Goal: Task Accomplishment & Management: Use online tool/utility

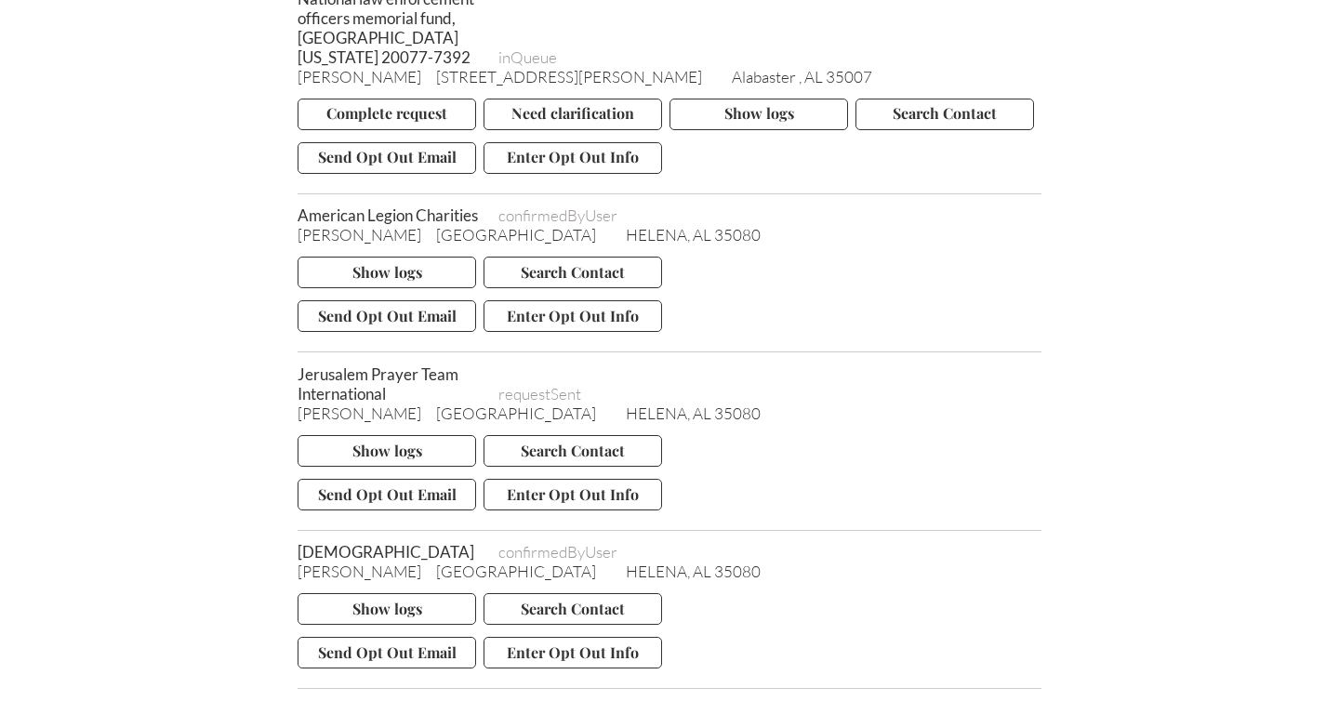
scroll to position [5127, 0]
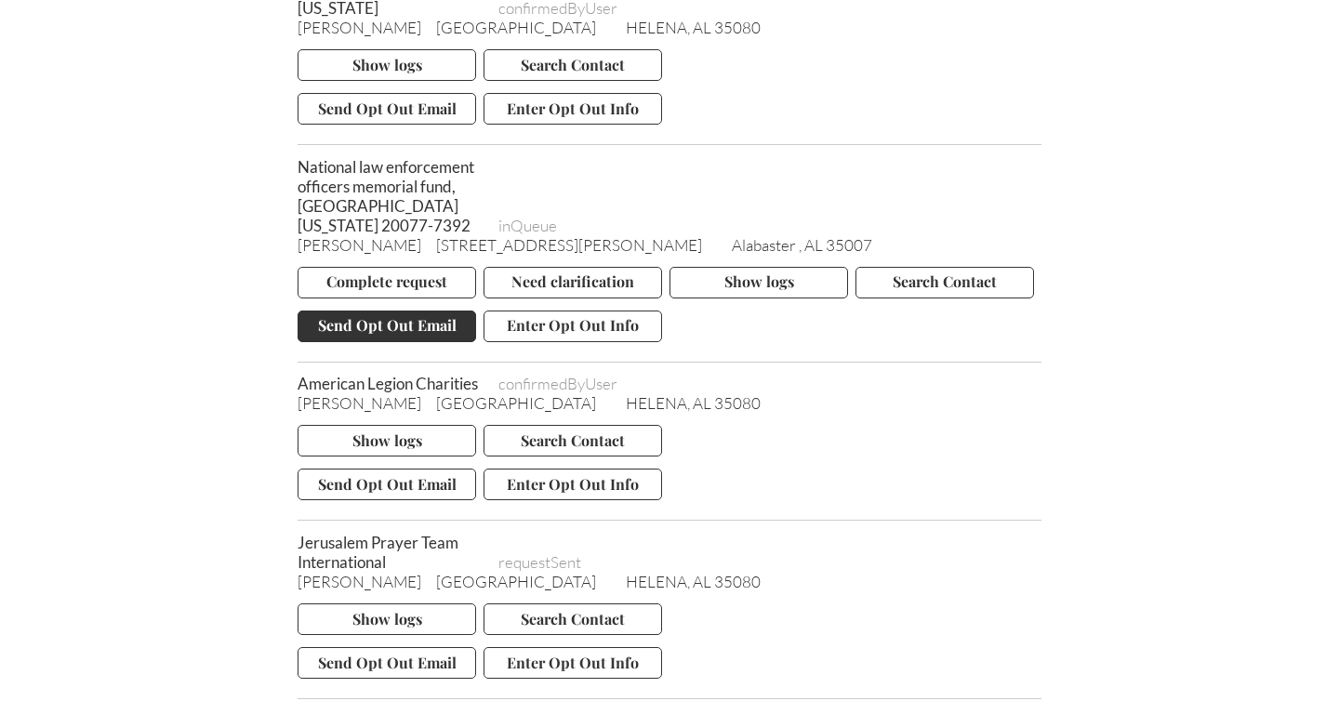
click at [393, 342] on button "Send Opt Out Email" at bounding box center [387, 327] width 179 height 32
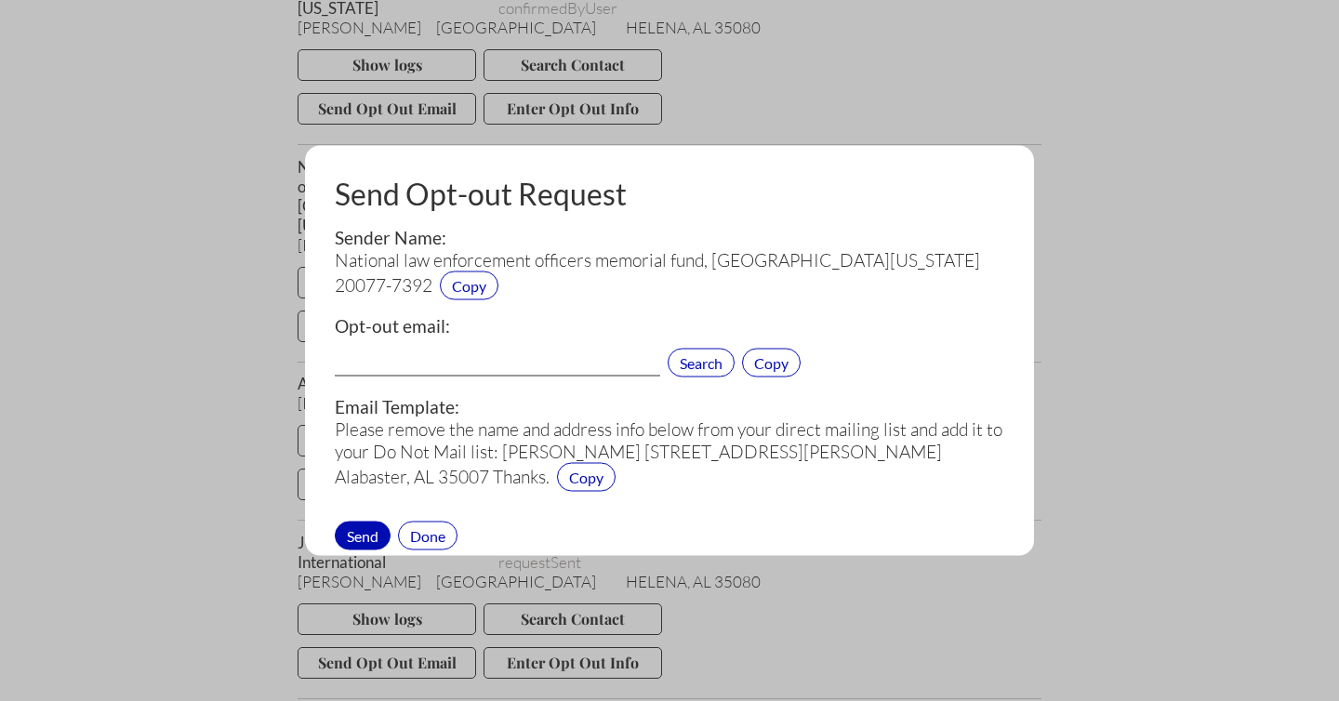
click at [388, 360] on input "text" at bounding box center [498, 364] width 326 height 24
paste input "[EMAIL_ADDRESS][DOMAIN_NAME]"
type input "[EMAIL_ADDRESS][DOMAIN_NAME]"
click at [362, 536] on div "Send" at bounding box center [363, 535] width 56 height 29
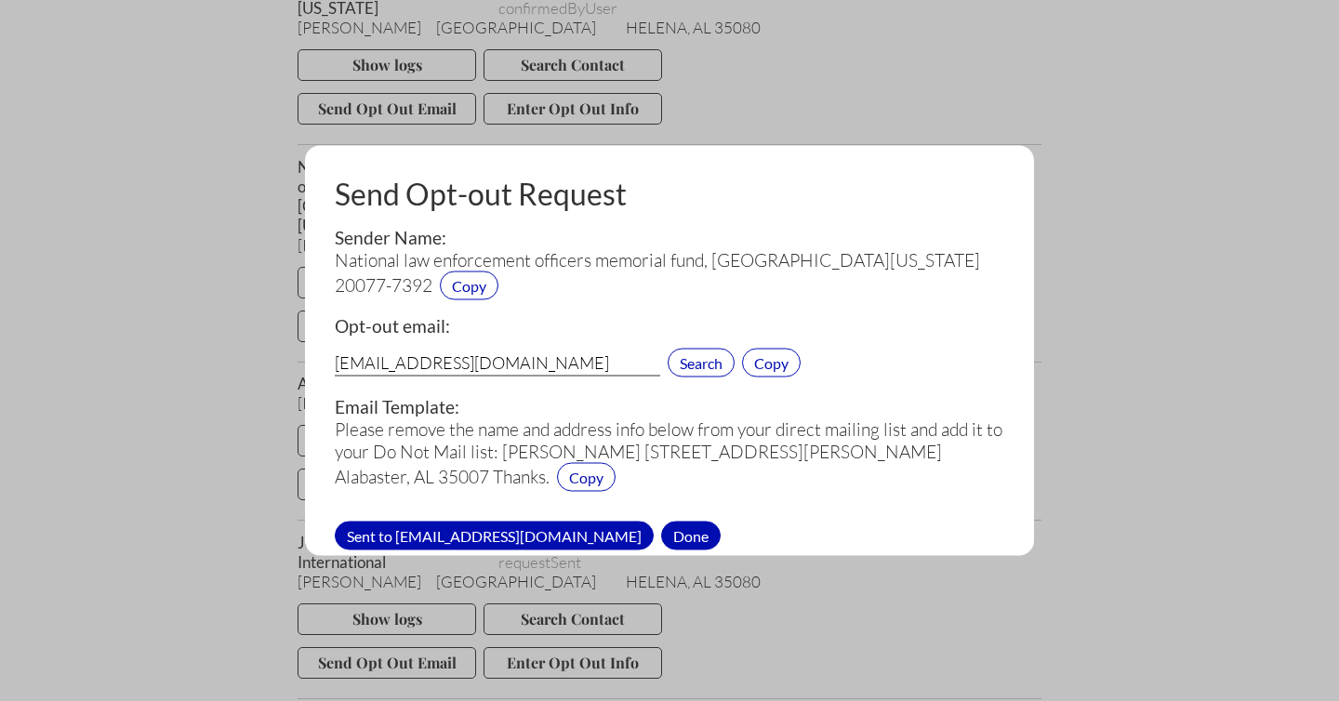
click at [661, 530] on div "Done" at bounding box center [691, 535] width 60 height 29
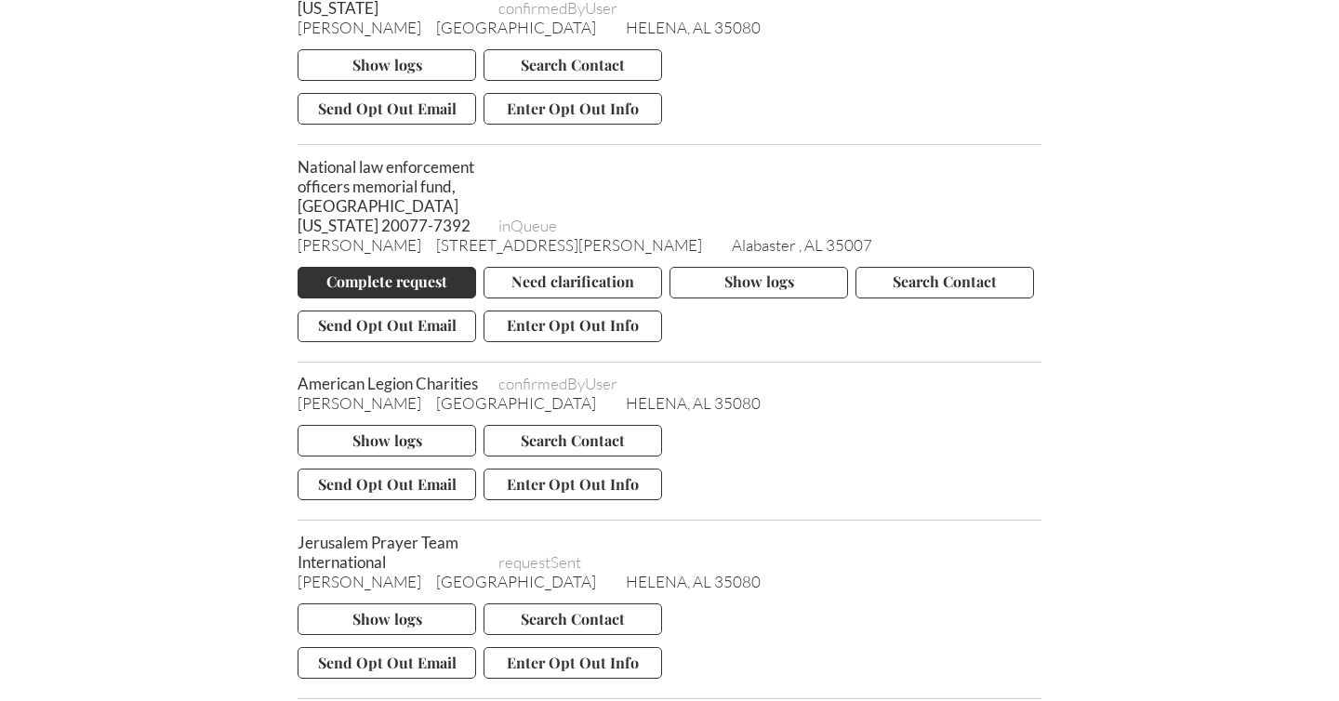
click at [402, 292] on button "Complete request" at bounding box center [387, 283] width 179 height 32
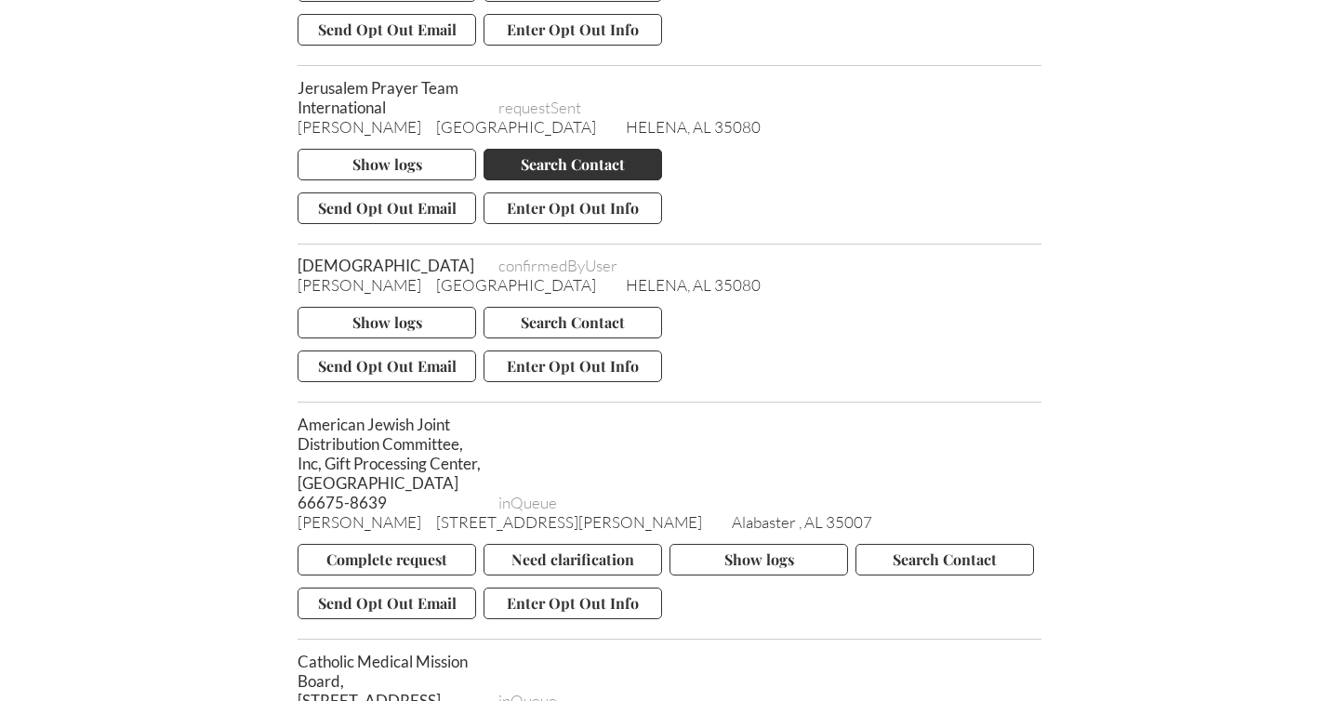
scroll to position [5632, 0]
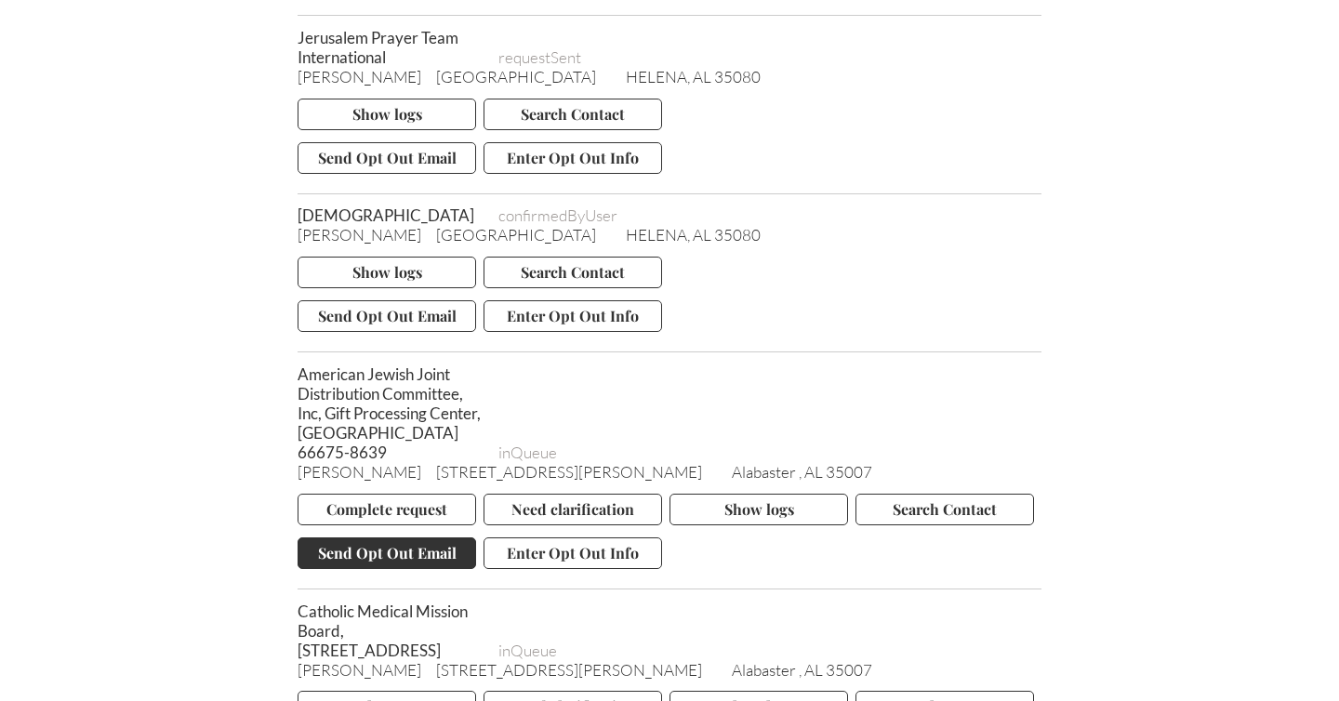
click at [412, 567] on button "Send Opt Out Email" at bounding box center [387, 554] width 179 height 32
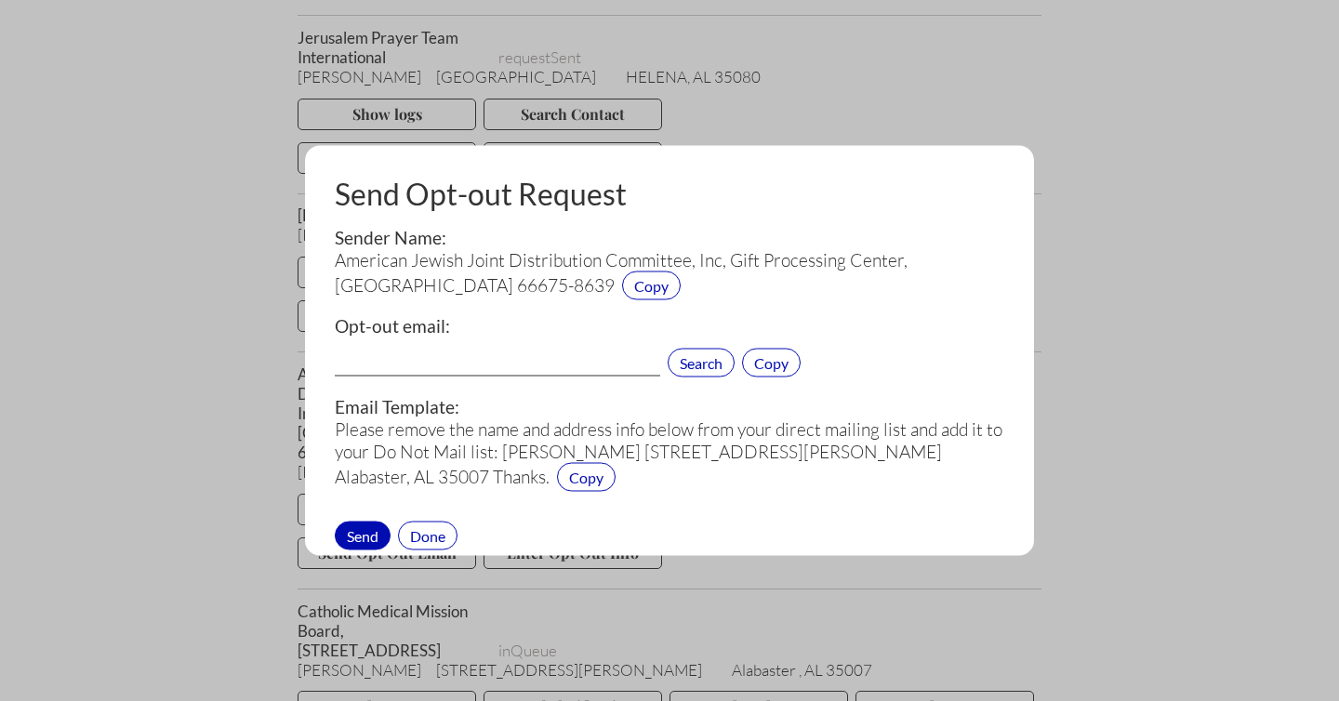
click at [447, 344] on div "Search Copy" at bounding box center [670, 360] width 670 height 44
click at [441, 356] on input "text" at bounding box center [498, 364] width 326 height 24
paste input "[EMAIL_ADDRESS][DOMAIN_NAME]"
type input "[EMAIL_ADDRESS][DOMAIN_NAME]"
click at [372, 527] on div "Send" at bounding box center [363, 535] width 56 height 29
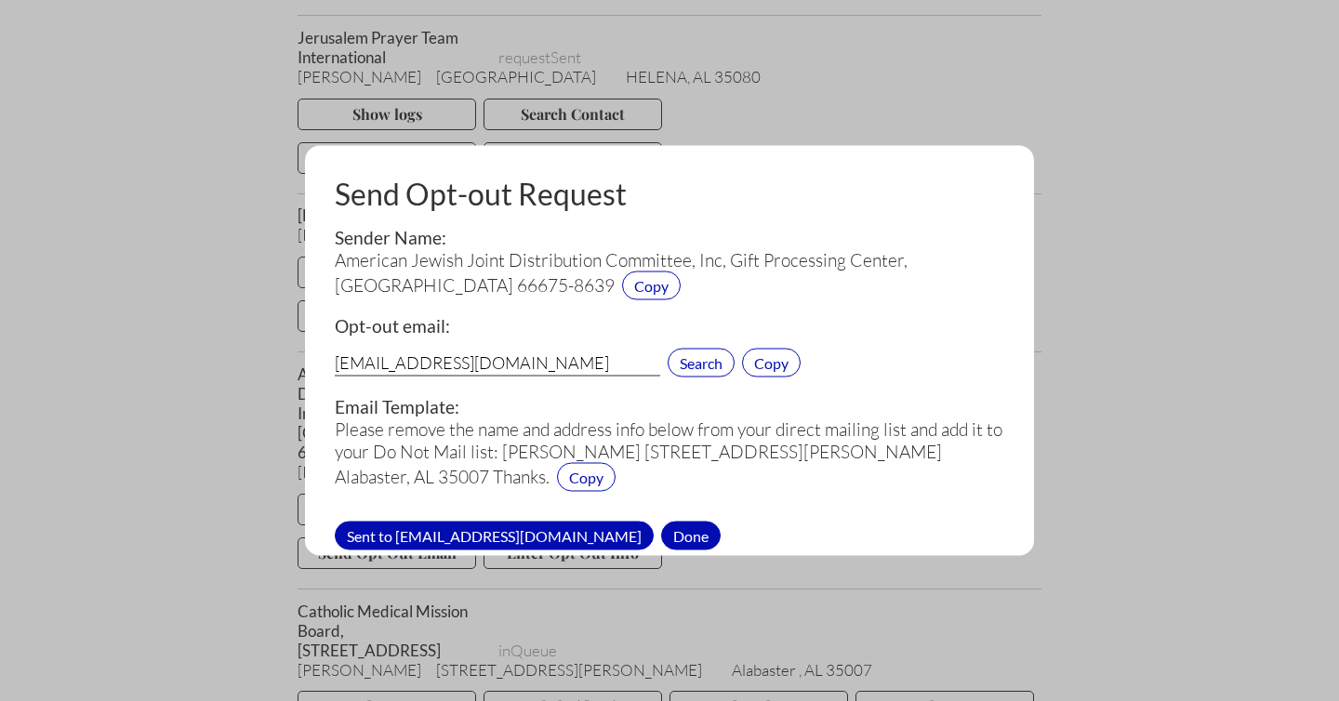
click at [661, 537] on div "Done" at bounding box center [691, 535] width 60 height 29
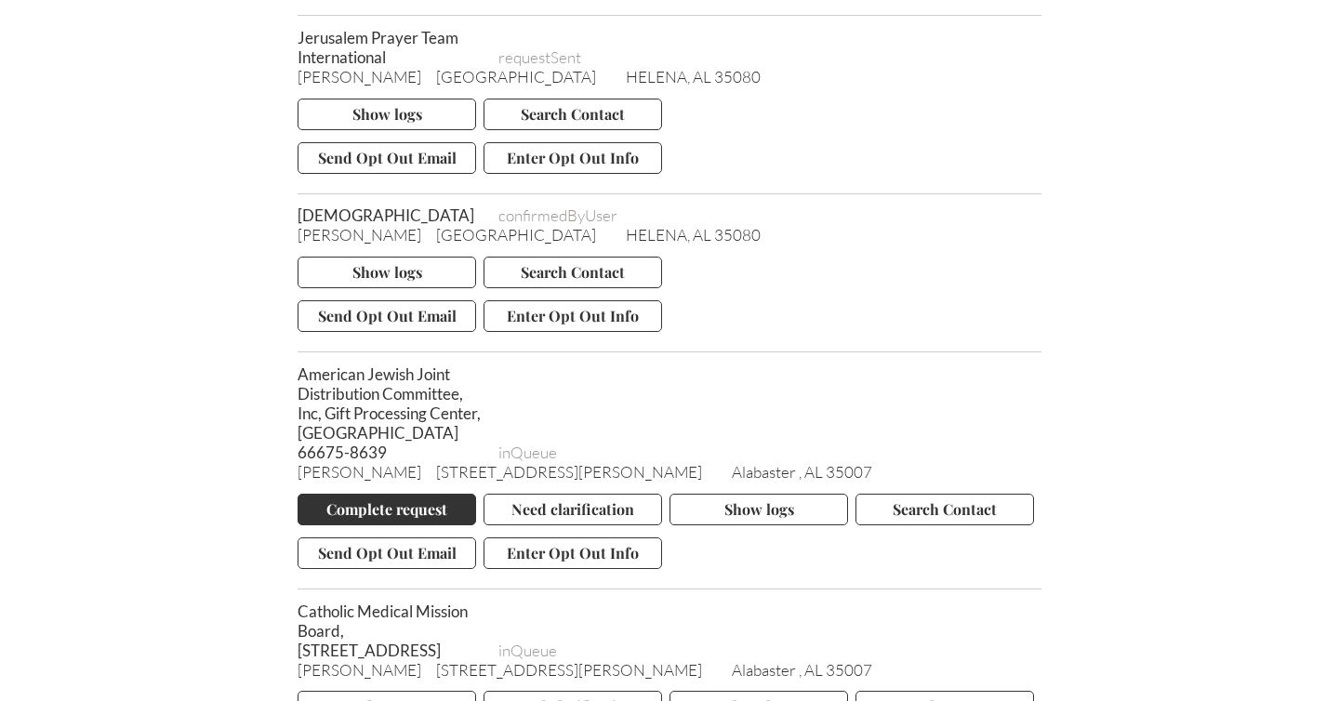
click at [392, 523] on button "Complete request" at bounding box center [387, 510] width 179 height 32
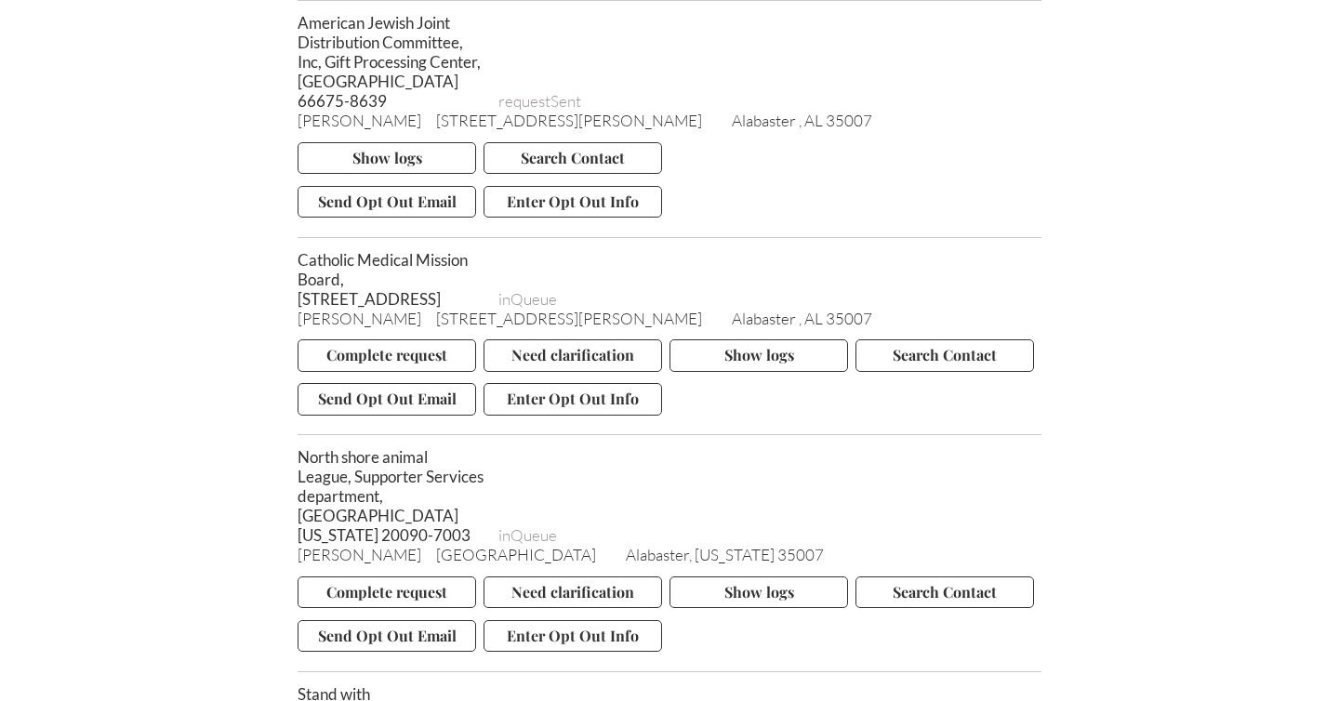
scroll to position [5984, 0]
click at [400, 414] on button "Send Opt Out Email" at bounding box center [387, 398] width 179 height 32
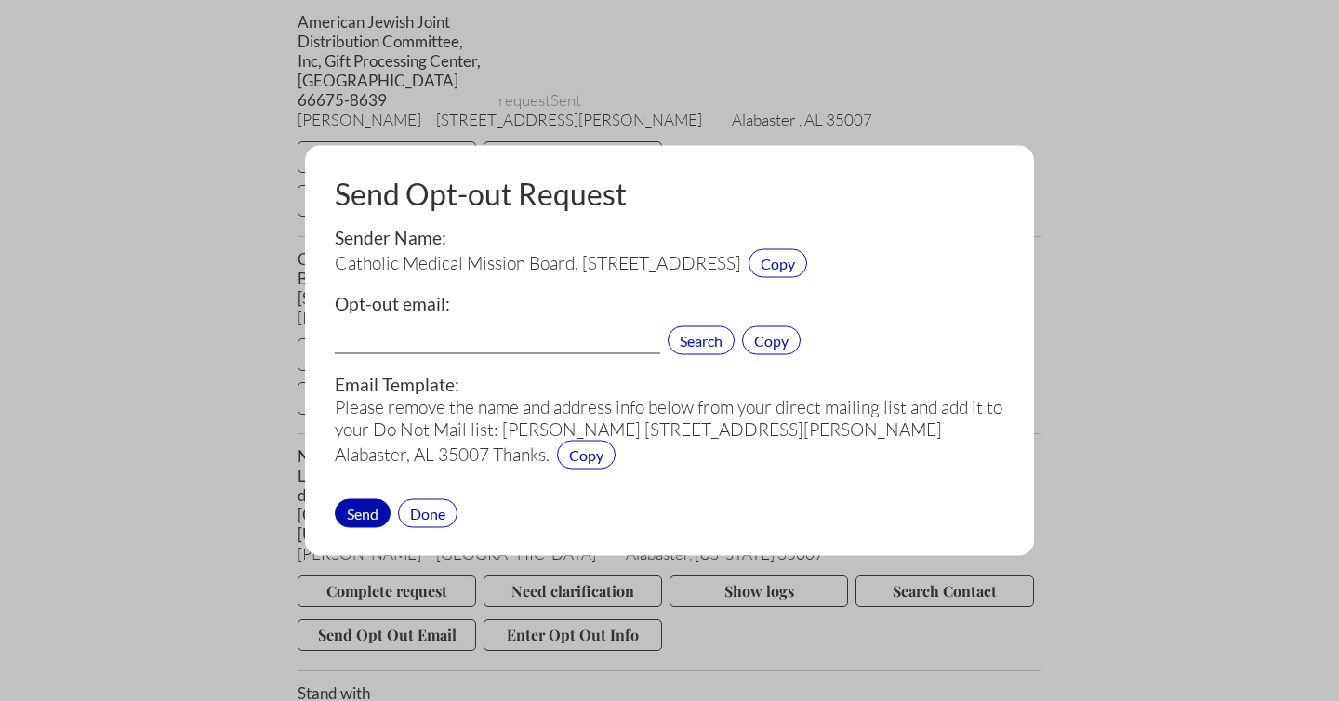
click at [412, 330] on input "text" at bounding box center [498, 342] width 326 height 24
paste input "[EMAIL_ADDRESS][DOMAIN_NAME]"
type input "[EMAIL_ADDRESS][DOMAIN_NAME]"
click at [366, 509] on div "Send" at bounding box center [363, 513] width 56 height 29
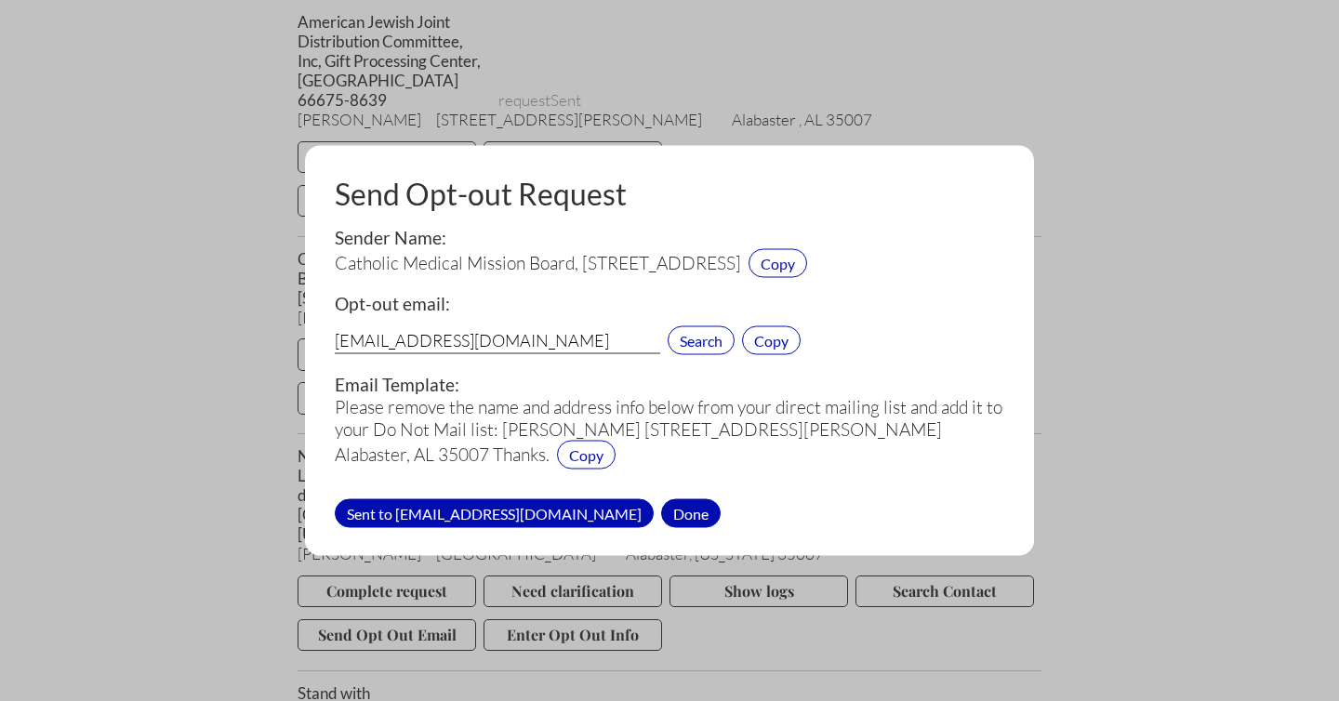
click at [661, 512] on div "Done" at bounding box center [691, 513] width 60 height 29
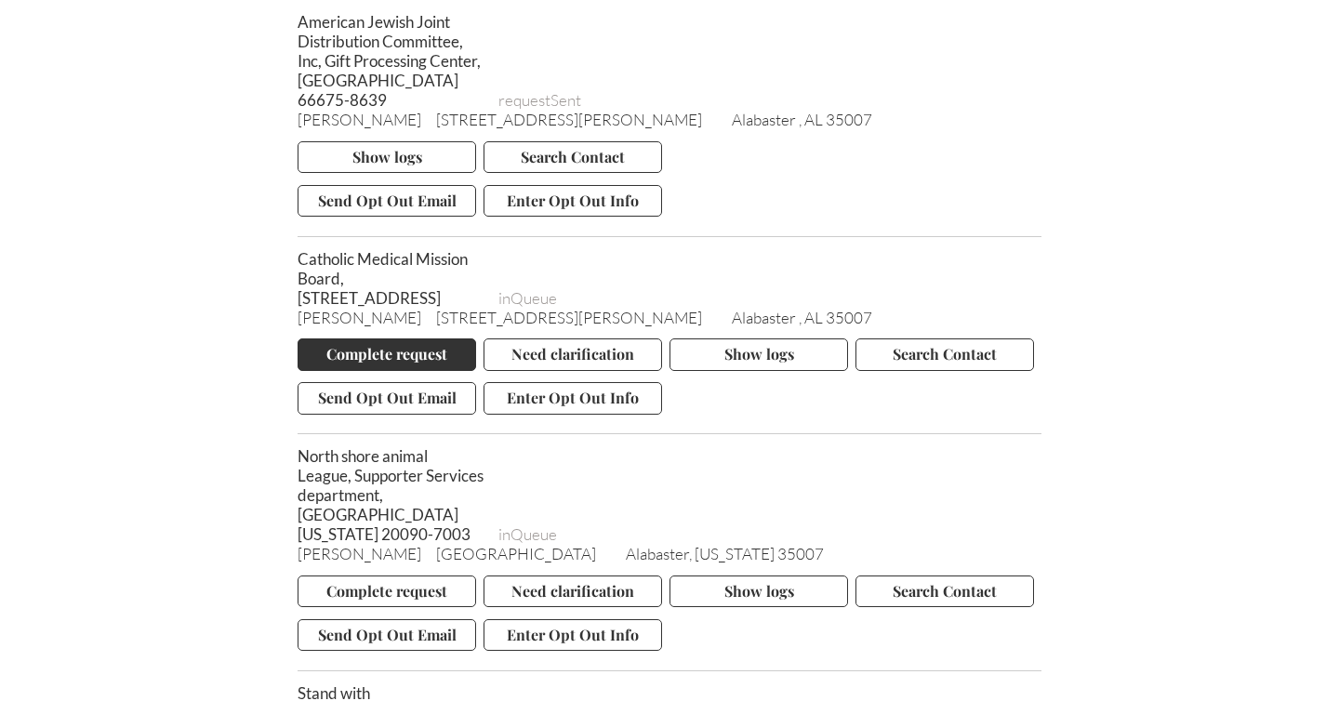
click at [385, 370] on button "Complete request" at bounding box center [387, 355] width 179 height 32
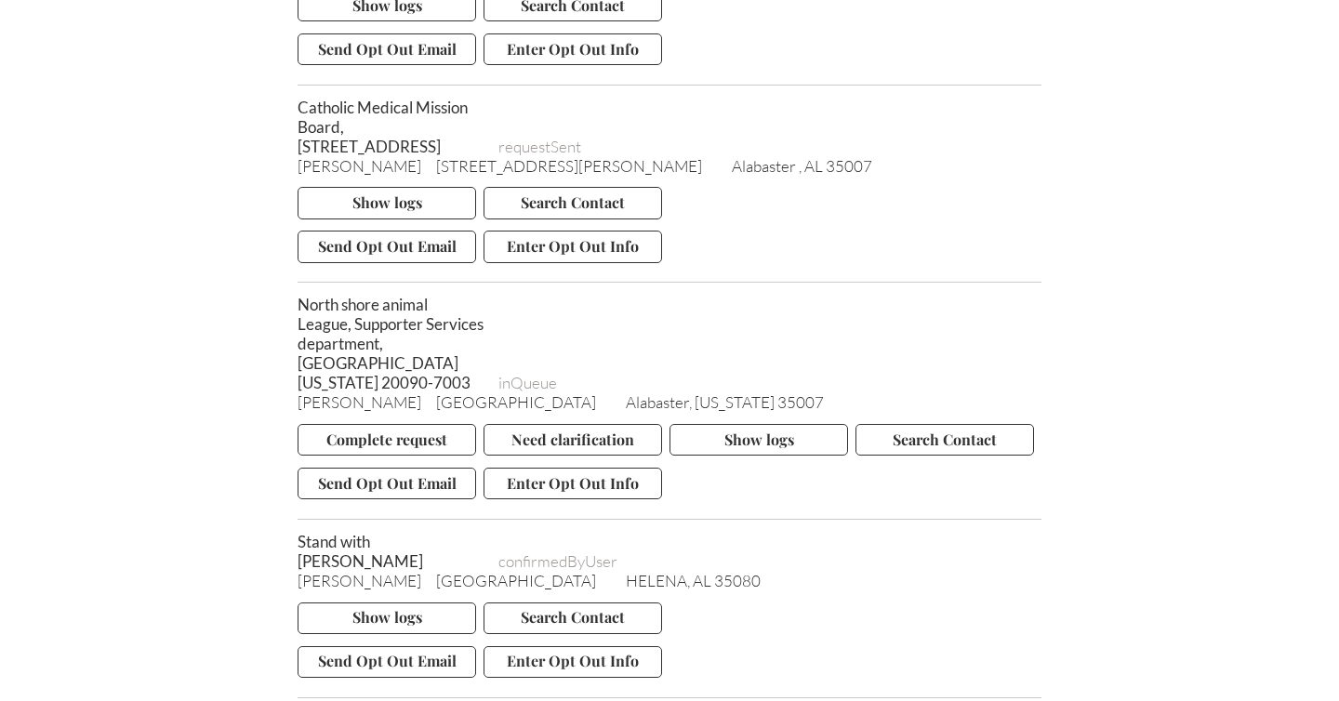
scroll to position [6138, 0]
click at [392, 491] on button "Send Opt Out Email" at bounding box center [387, 482] width 179 height 32
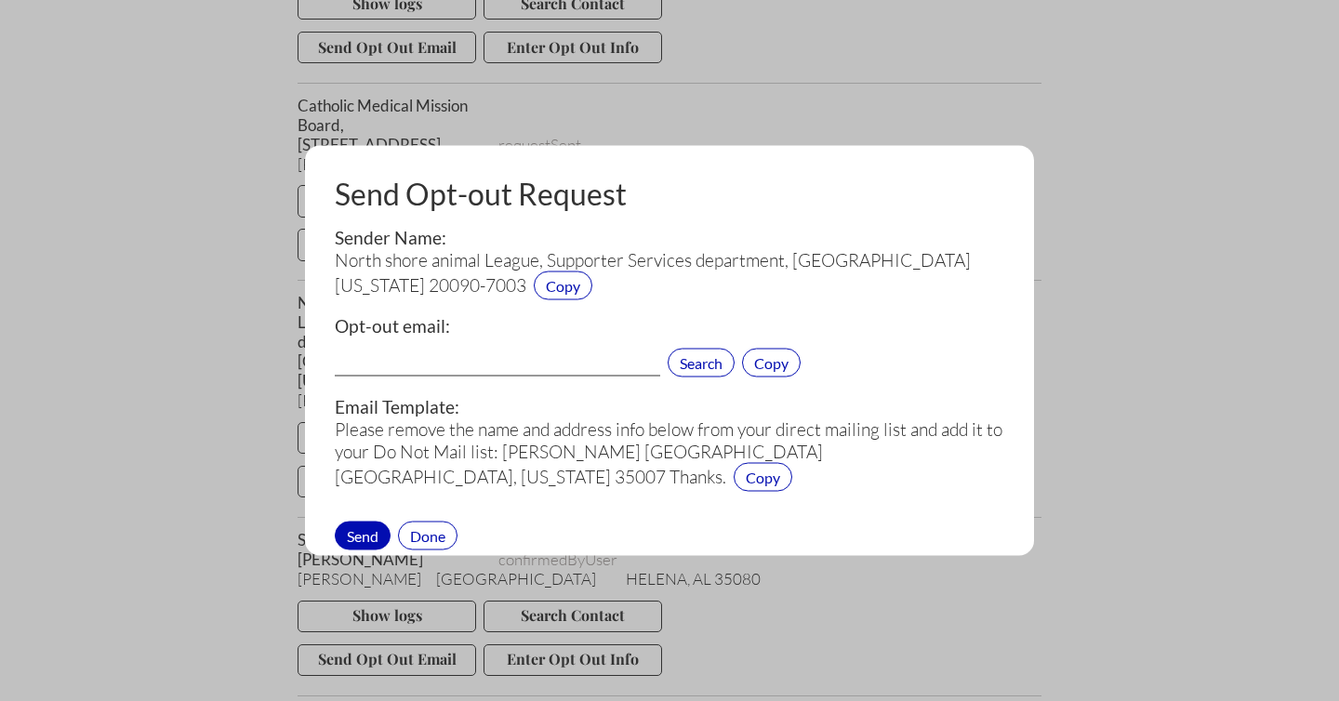
click at [382, 357] on input "text" at bounding box center [498, 364] width 326 height 24
paste input "[EMAIL_ADDRESS][DOMAIN_NAME]"
type input "[EMAIL_ADDRESS][DOMAIN_NAME]"
click at [366, 522] on div "Send" at bounding box center [363, 535] width 56 height 29
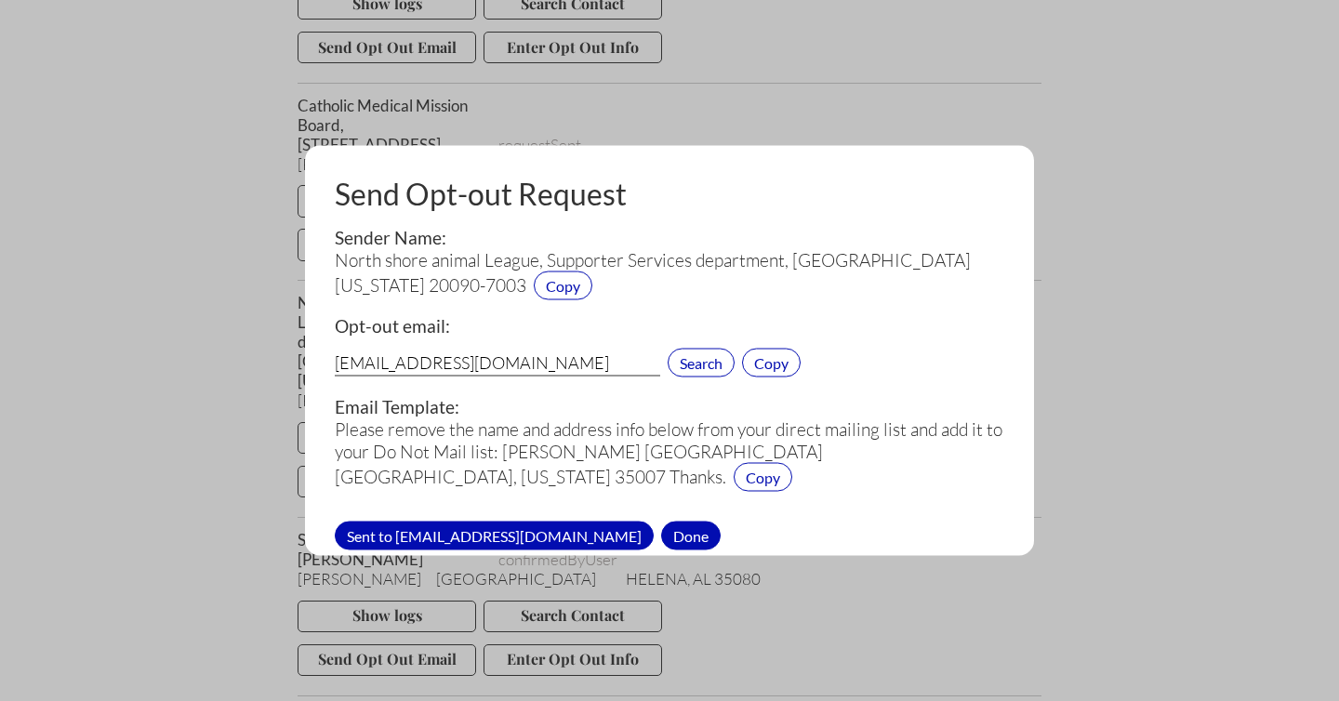
click at [661, 539] on div "Done" at bounding box center [691, 535] width 60 height 29
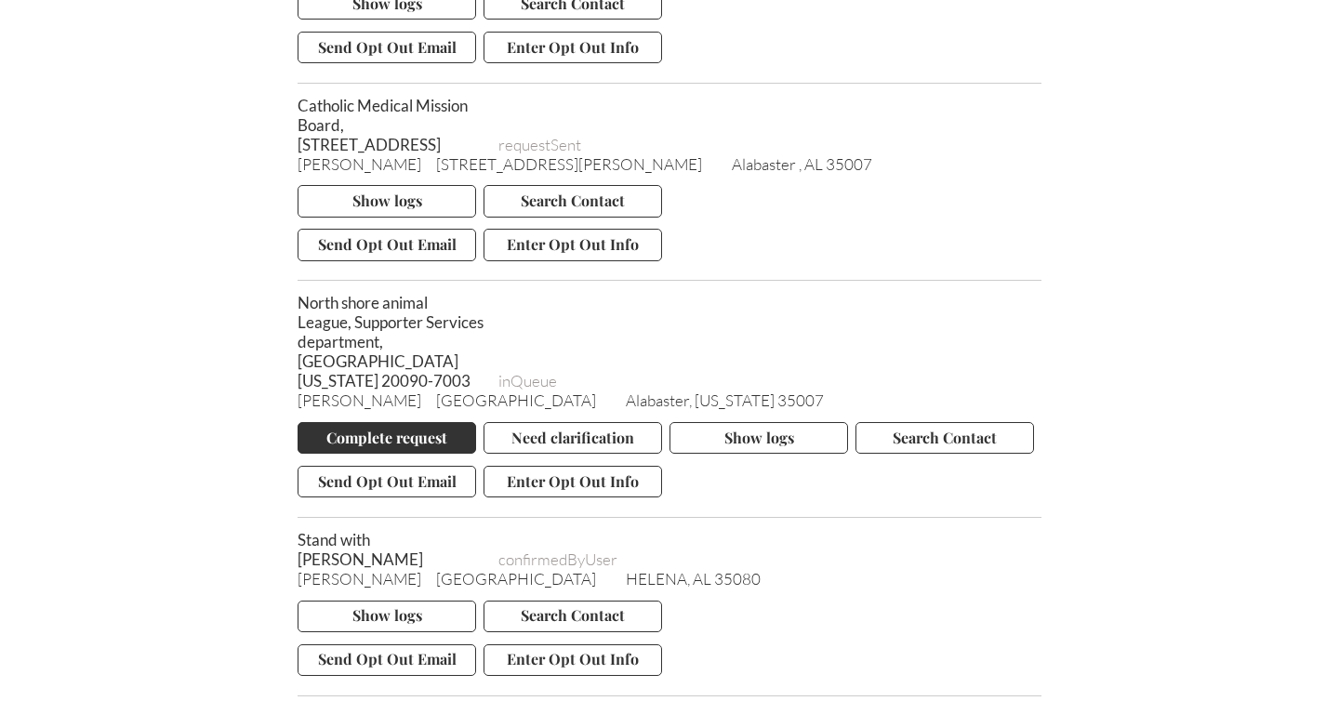
click at [396, 451] on button "Complete request" at bounding box center [387, 438] width 179 height 32
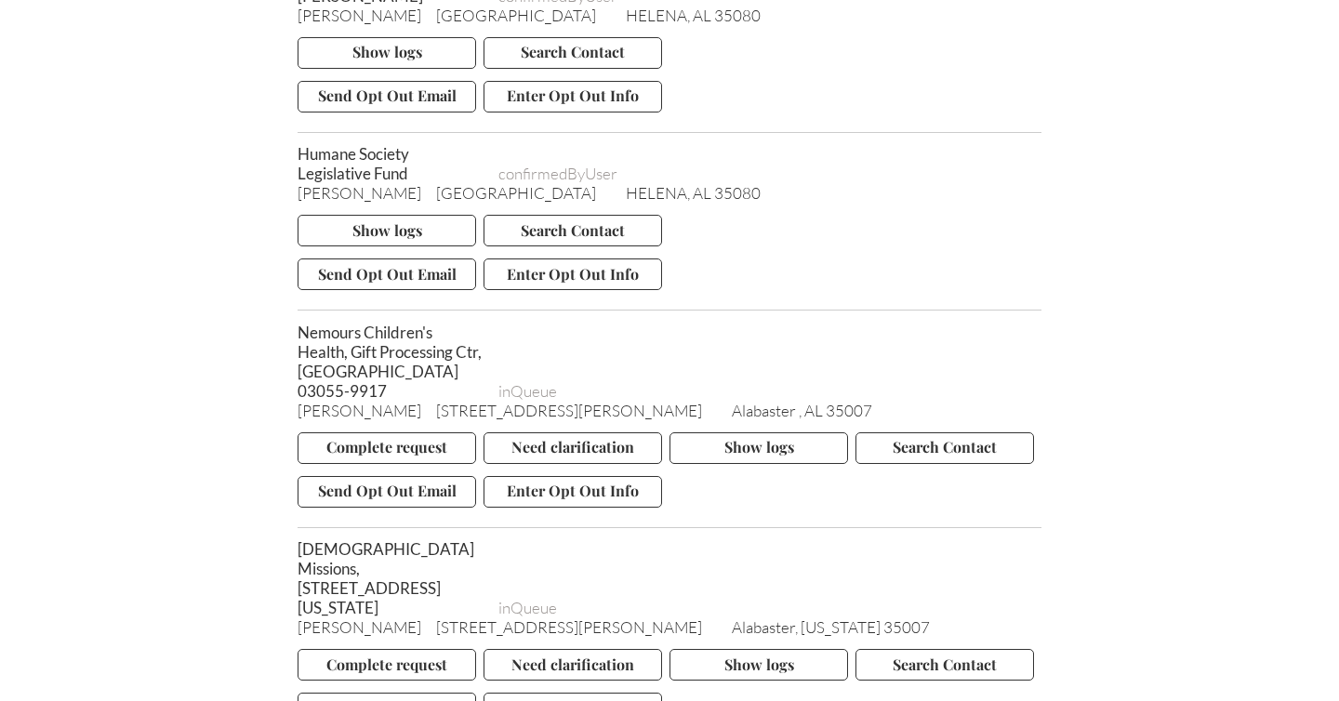
scroll to position [6710, 0]
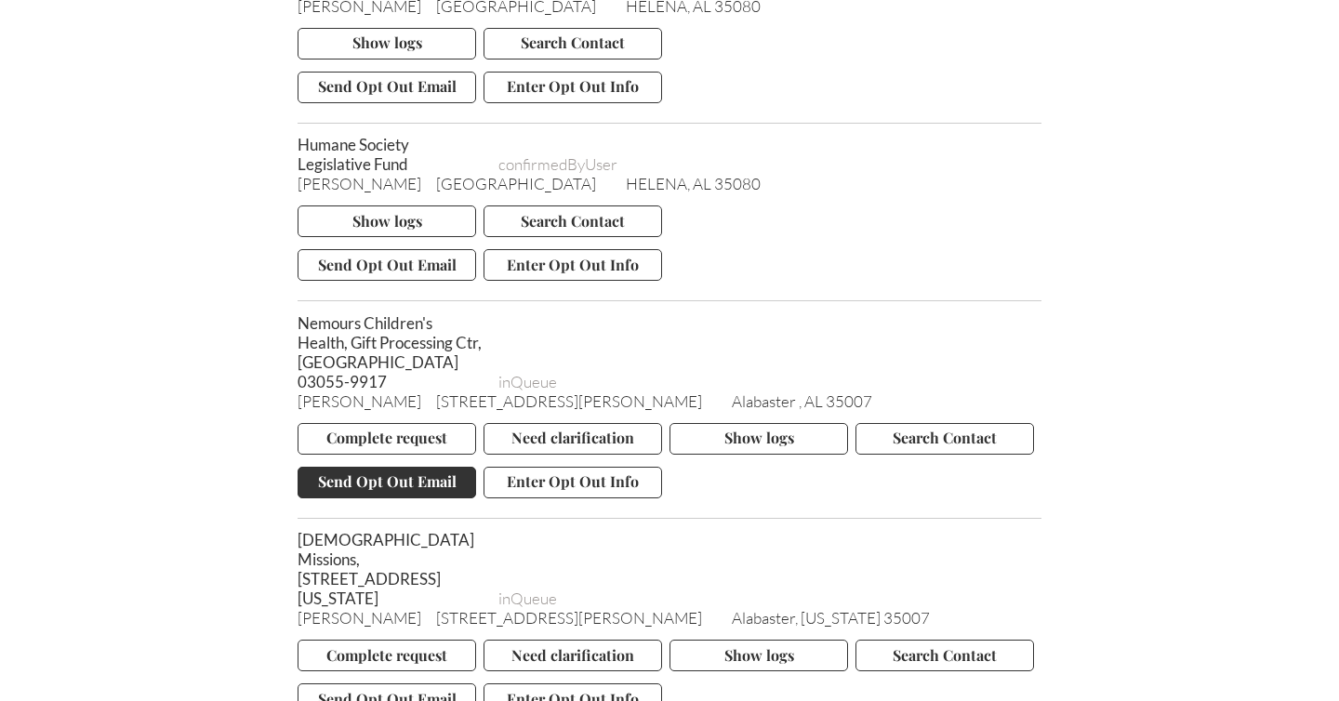
click at [392, 475] on button "Send Opt Out Email" at bounding box center [387, 483] width 179 height 32
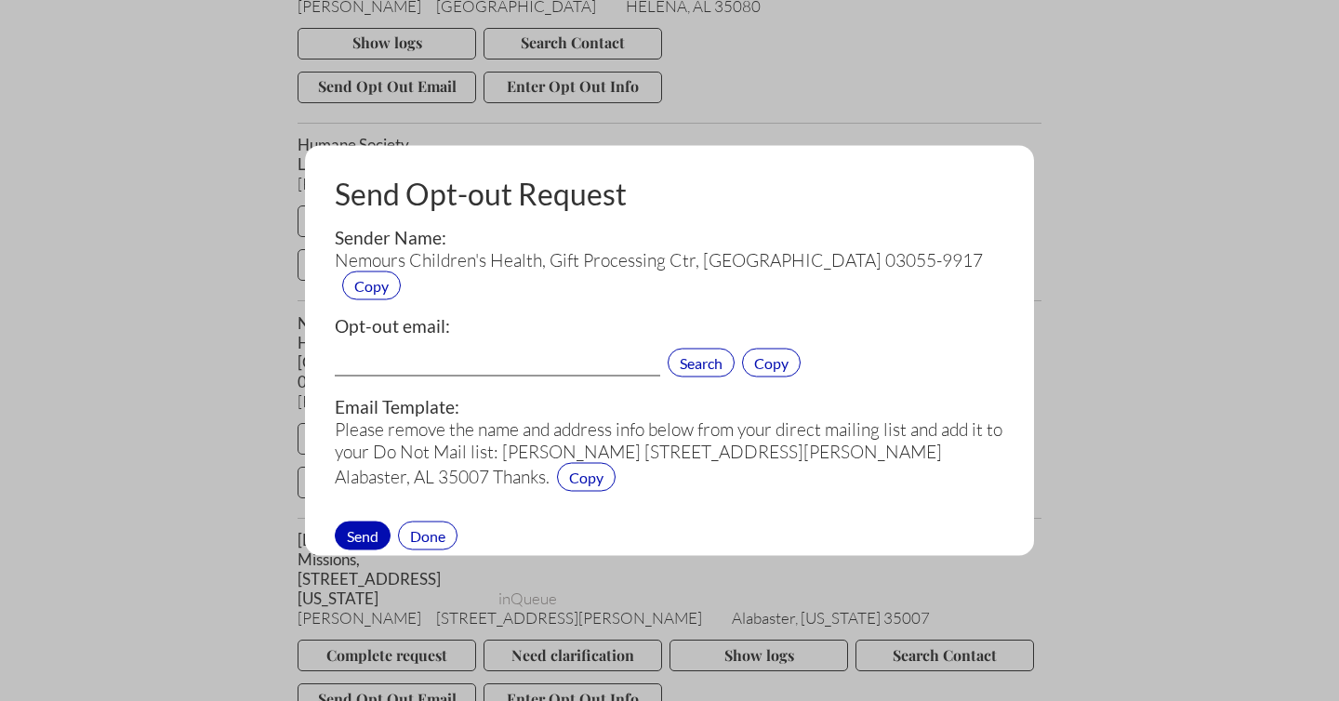
click at [393, 354] on input "text" at bounding box center [498, 364] width 326 height 24
paste input "[EMAIL_ADDRESS][DOMAIN_NAME]"
type input "[EMAIL_ADDRESS][DOMAIN_NAME]"
click at [367, 527] on div "Send" at bounding box center [363, 535] width 56 height 29
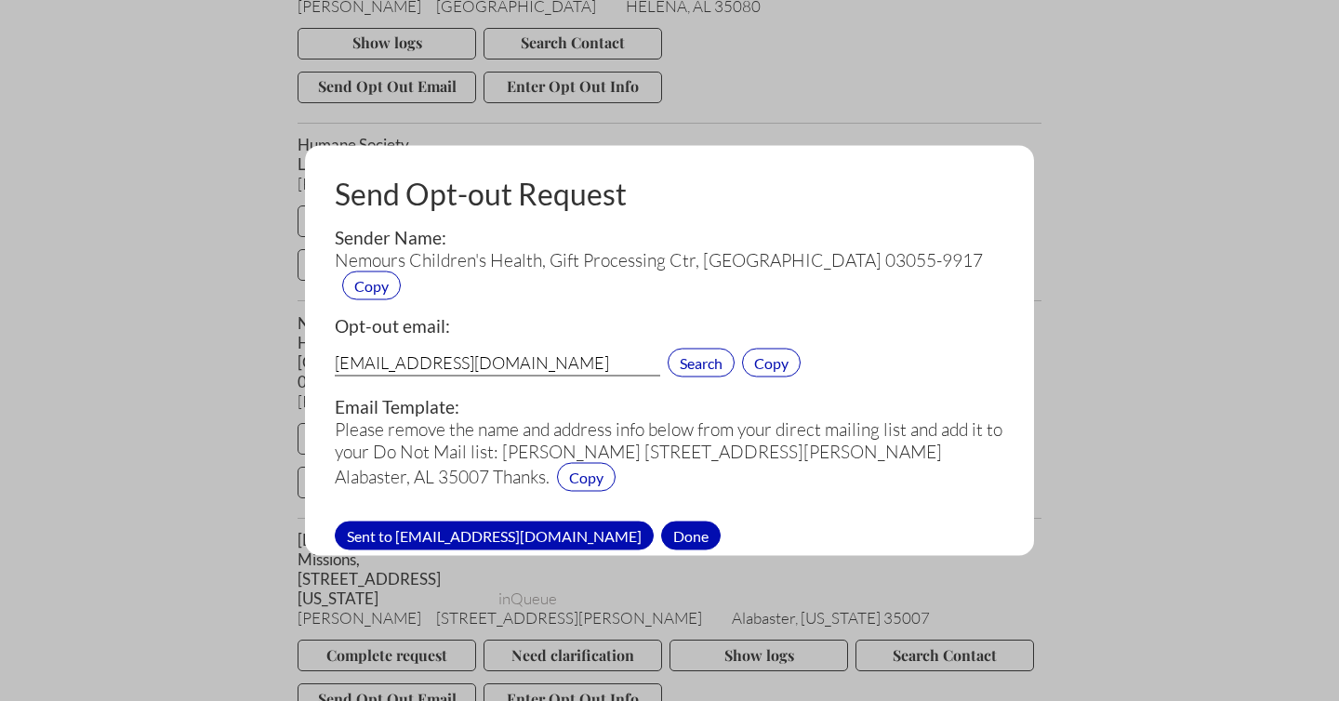
click at [661, 530] on div "Done" at bounding box center [691, 535] width 60 height 29
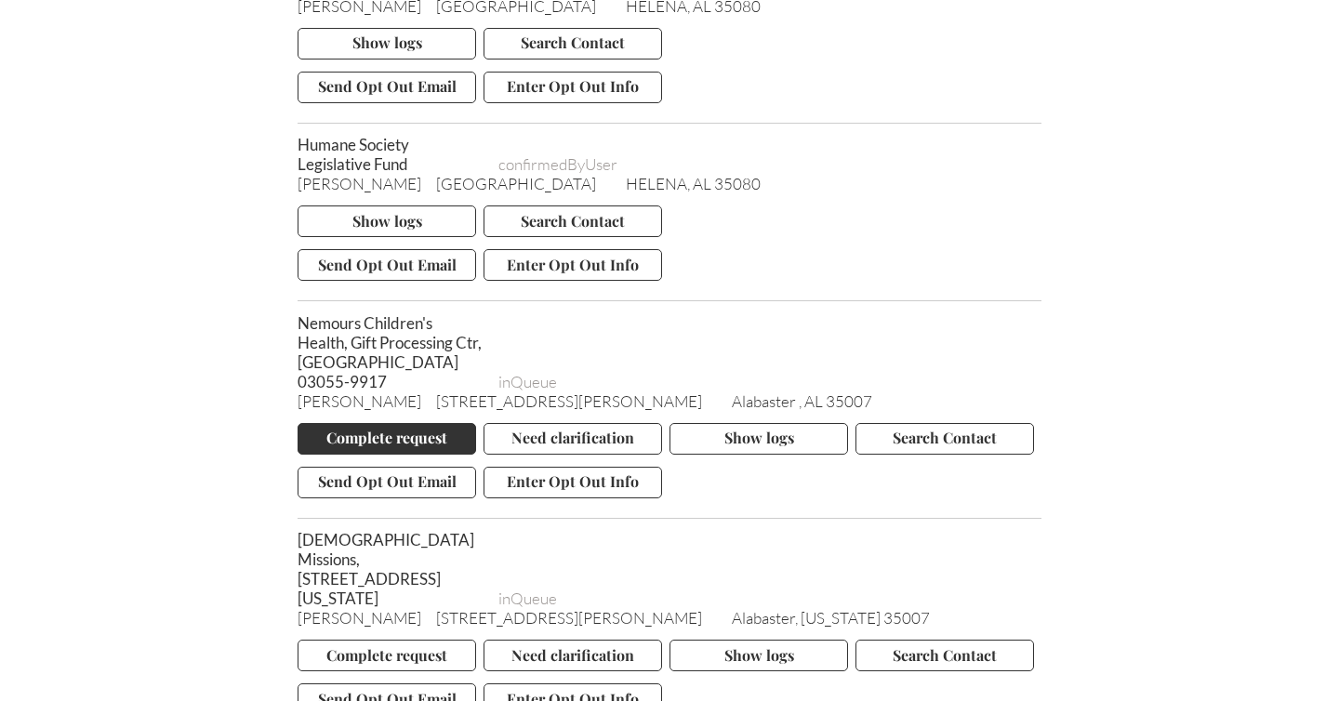
click at [395, 430] on button "Complete request" at bounding box center [387, 439] width 179 height 32
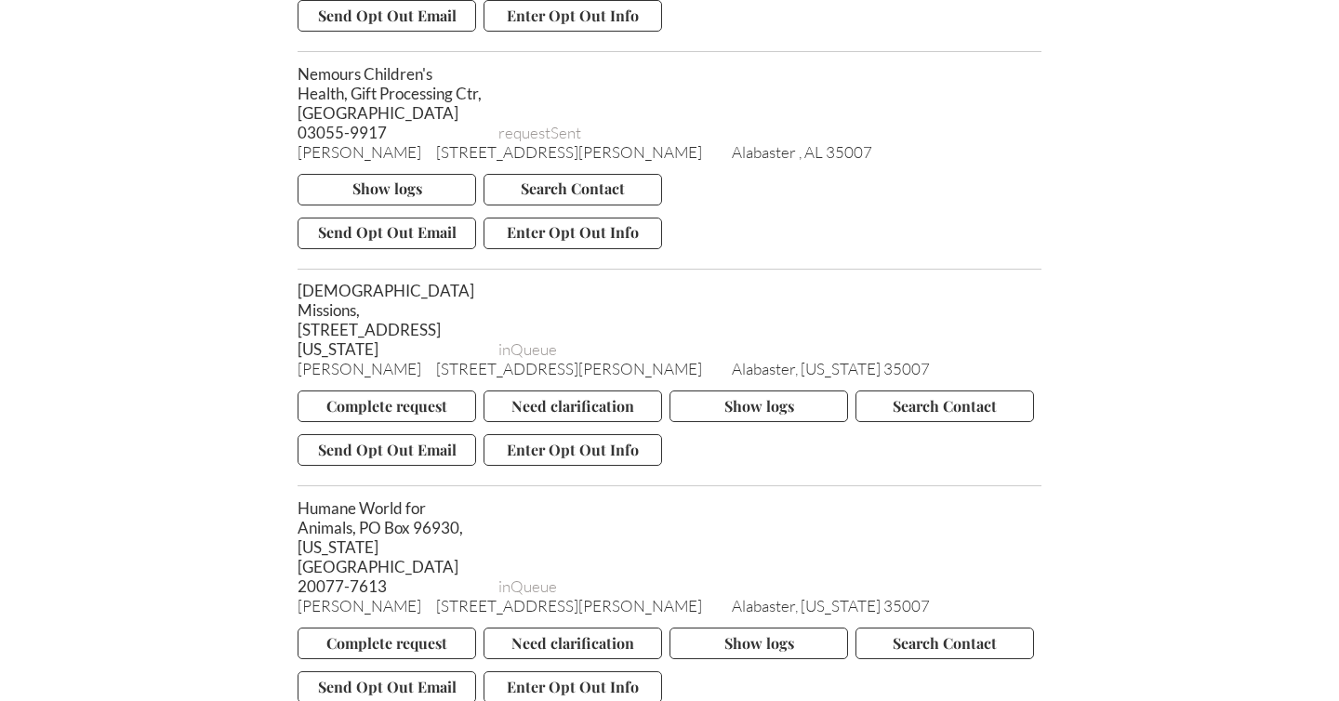
scroll to position [6908, 0]
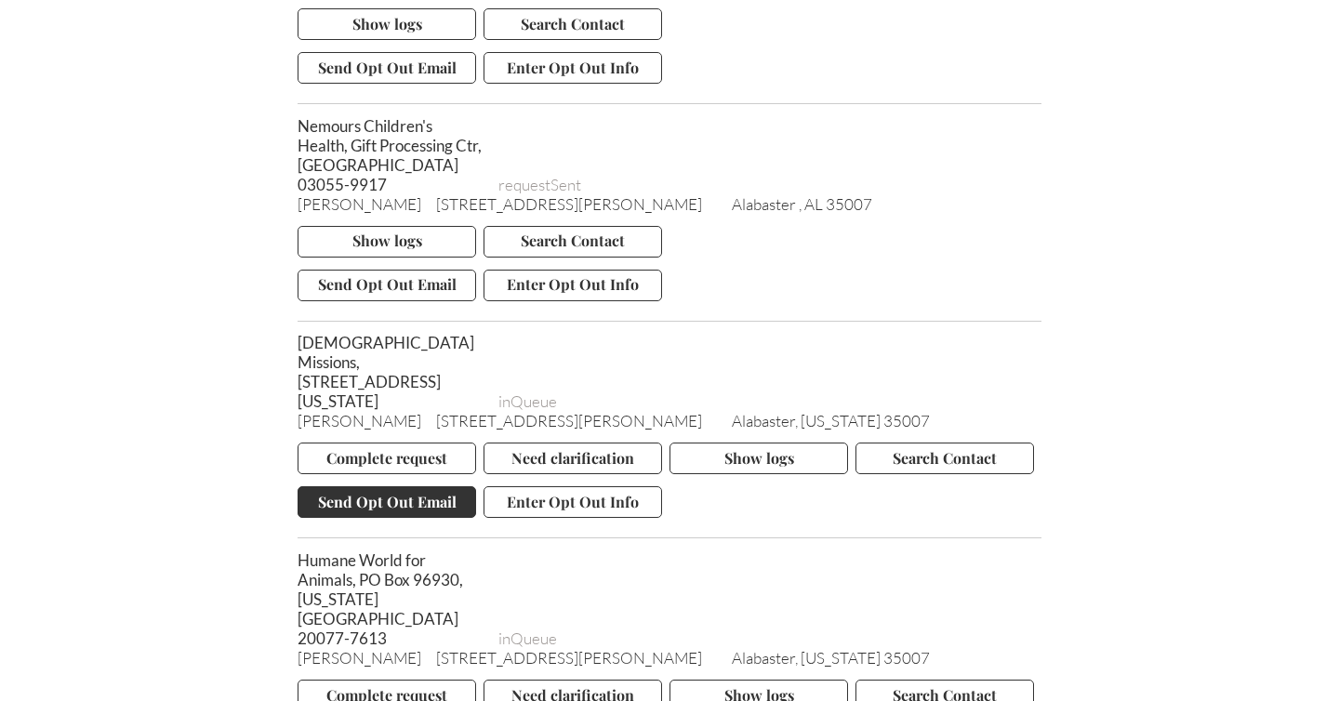
click at [394, 486] on button "Send Opt Out Email" at bounding box center [387, 502] width 179 height 32
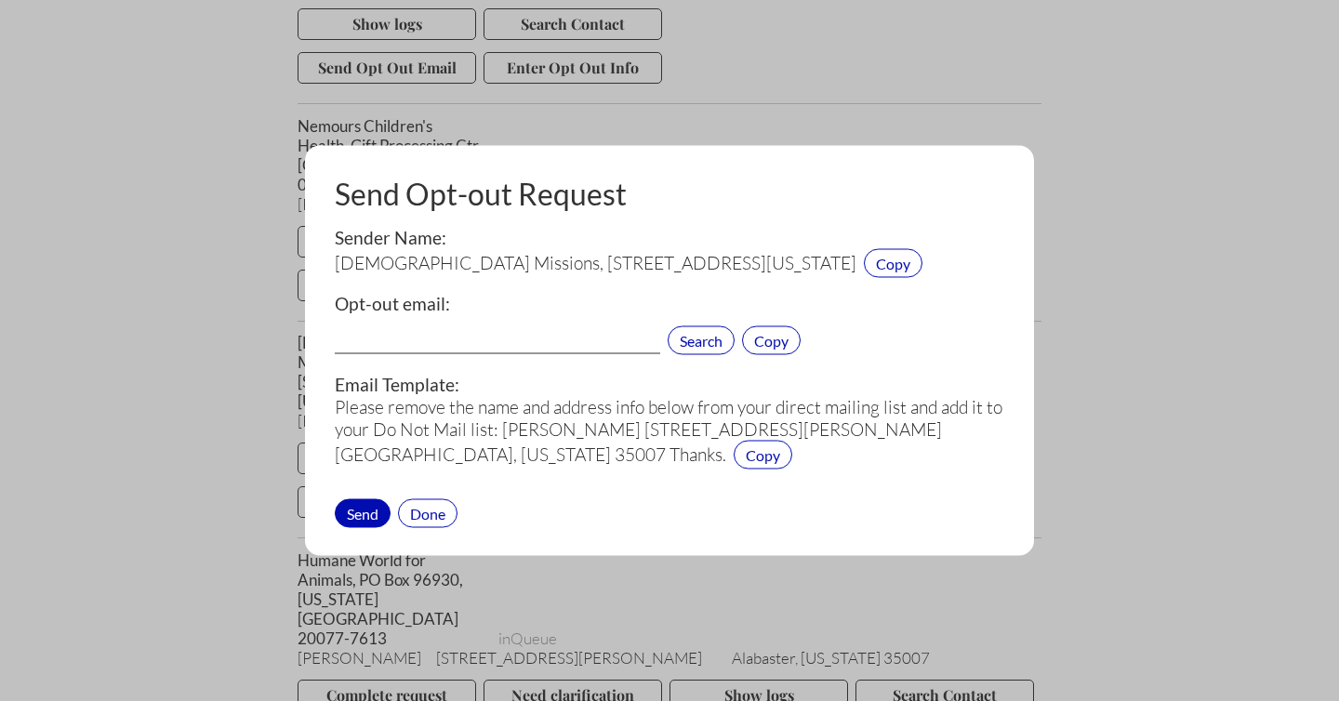
click at [418, 342] on input "text" at bounding box center [498, 342] width 326 height 24
paste input "[EMAIL_ADDRESS][DOMAIN_NAME]"
type input "[EMAIL_ADDRESS][DOMAIN_NAME]"
click at [374, 512] on div "Send" at bounding box center [363, 513] width 56 height 29
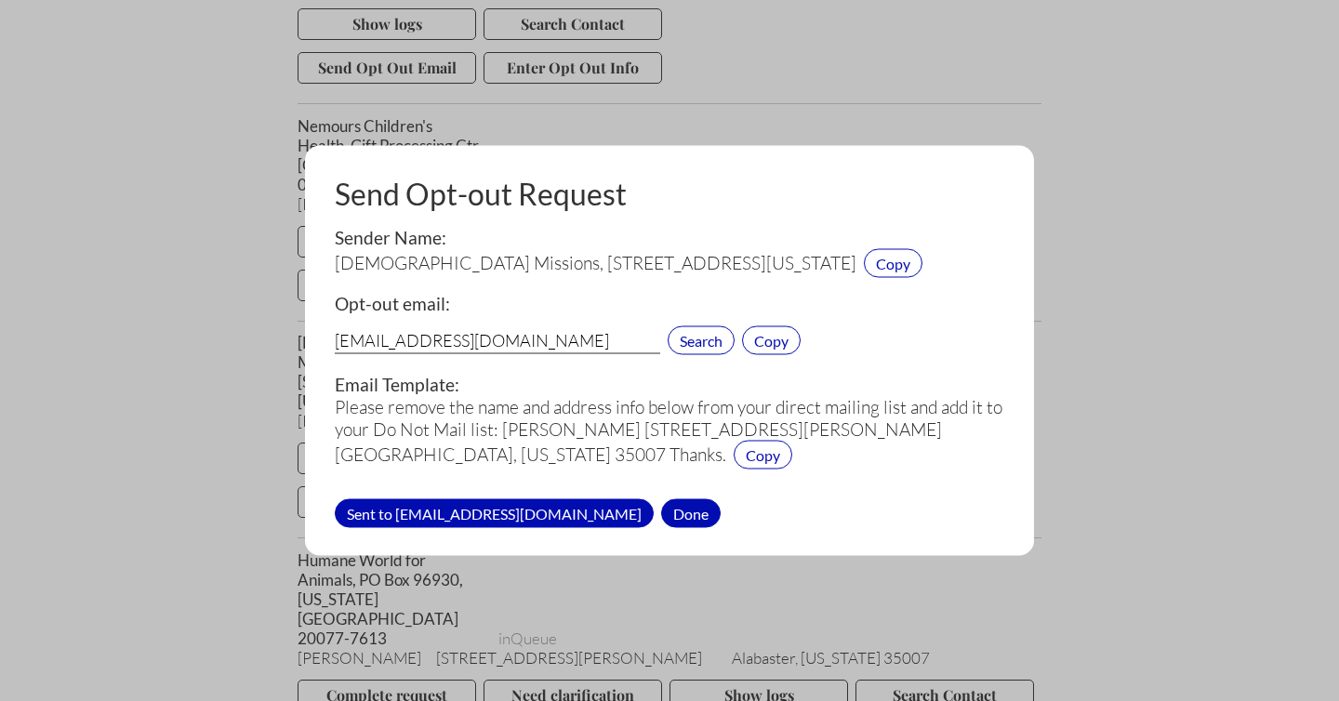
click at [661, 512] on div "Done" at bounding box center [691, 513] width 60 height 29
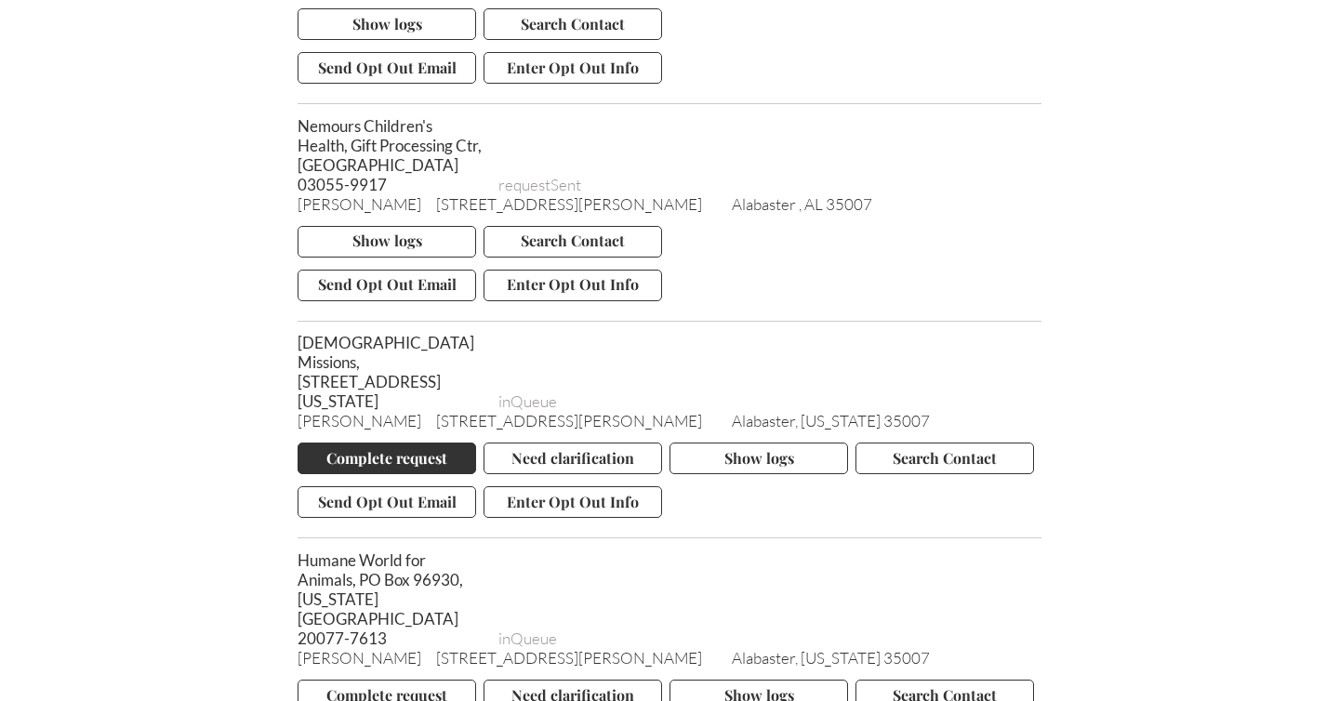
click at [392, 443] on button "Complete request" at bounding box center [387, 459] width 179 height 32
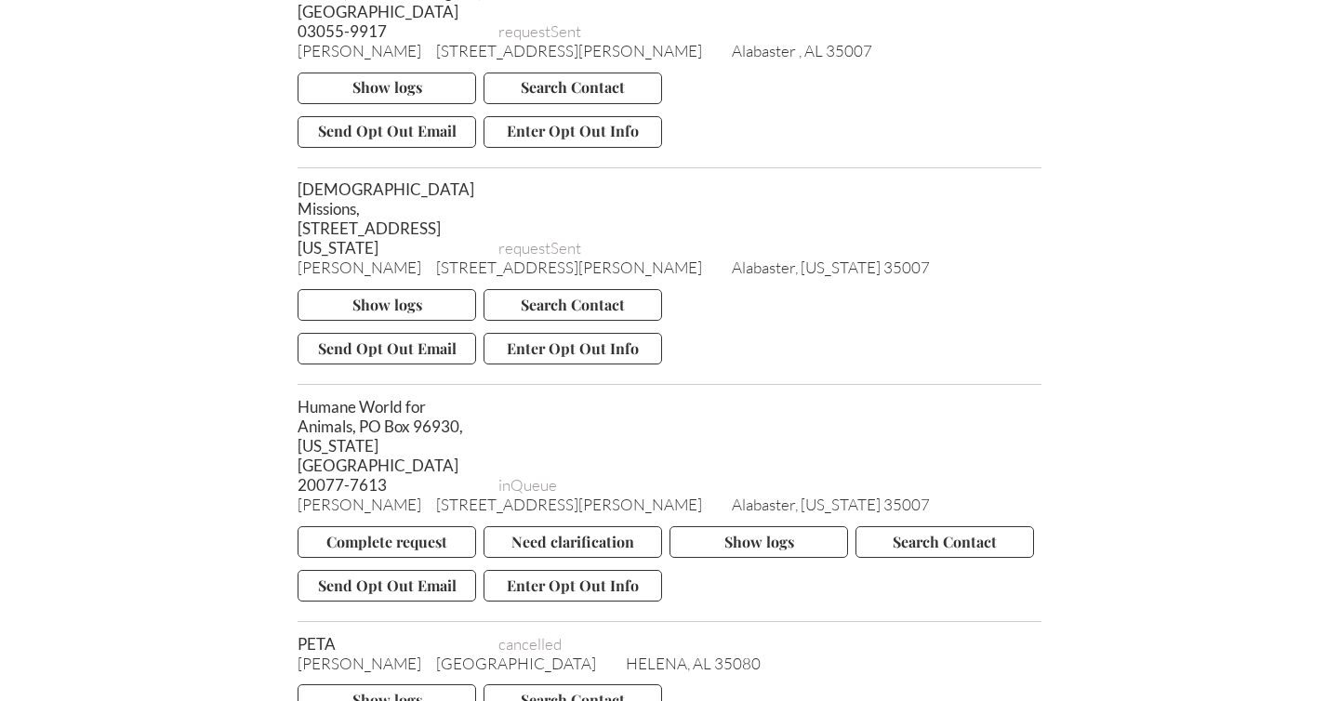
scroll to position [7107, 0]
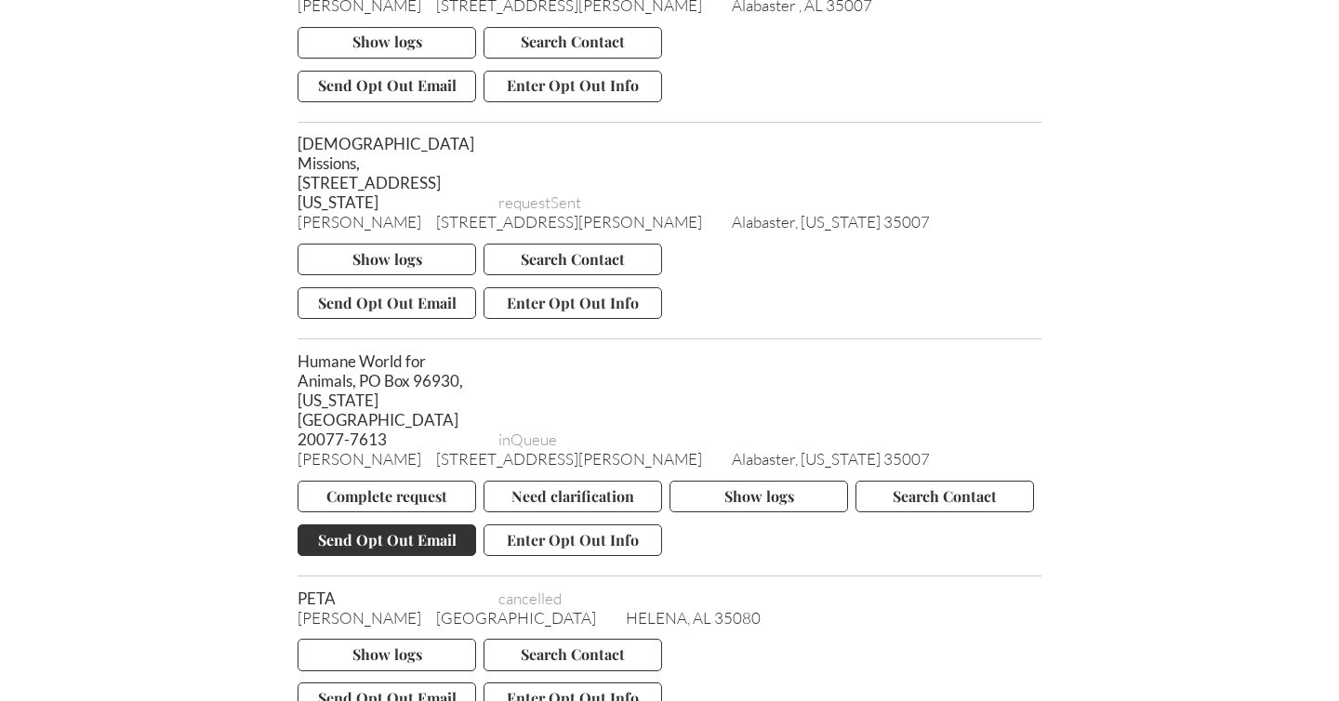
click at [361, 525] on button "Send Opt Out Email" at bounding box center [387, 541] width 179 height 32
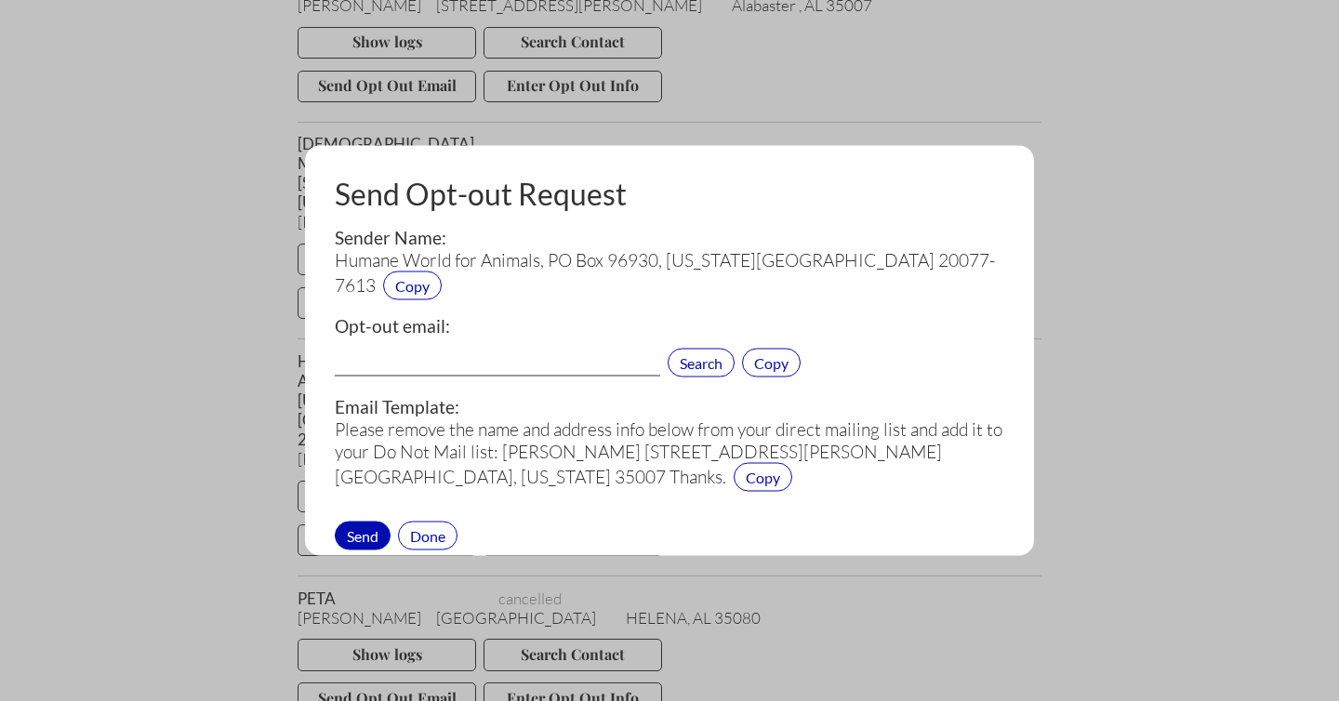
click at [383, 352] on input "text" at bounding box center [498, 364] width 326 height 24
paste input "[EMAIL_ADDRESS][DOMAIN_NAME]"
type input "[EMAIL_ADDRESS][DOMAIN_NAME]"
click at [361, 521] on div "Send" at bounding box center [363, 535] width 56 height 29
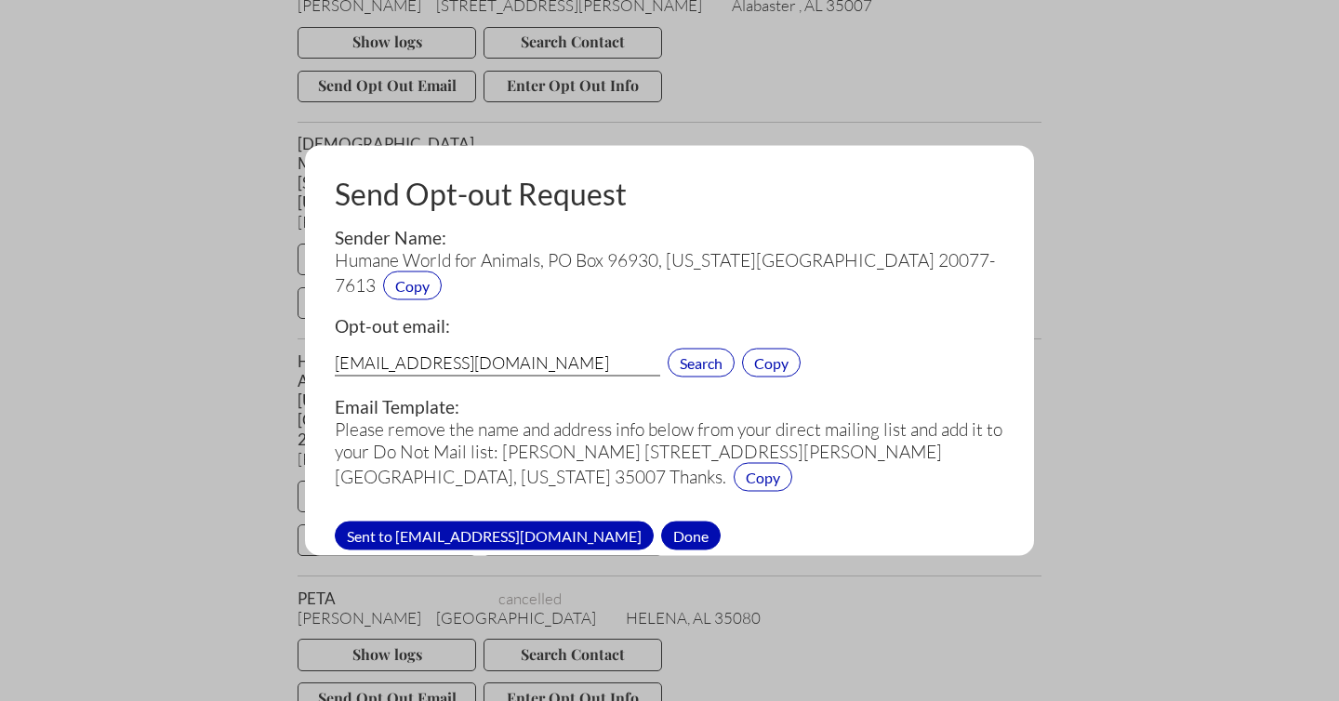
click at [661, 521] on div "Done" at bounding box center [691, 535] width 60 height 29
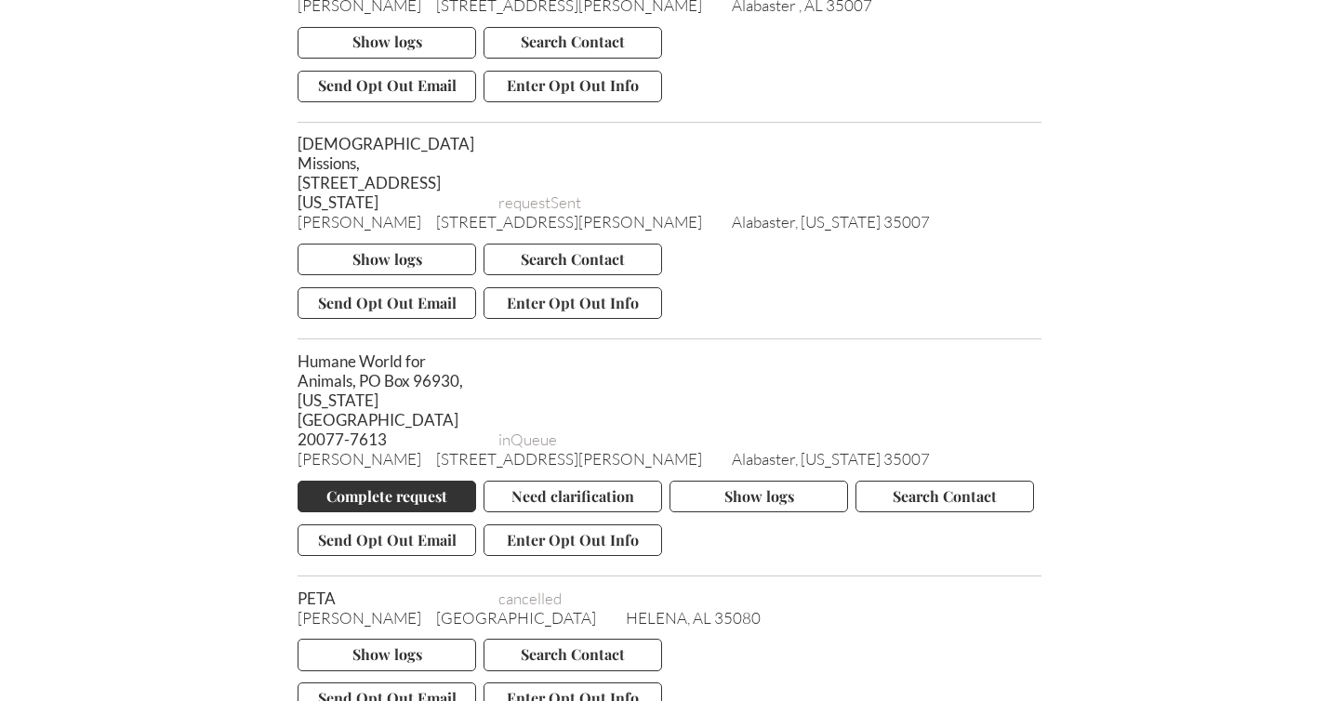
click at [406, 481] on button "Complete request" at bounding box center [387, 497] width 179 height 32
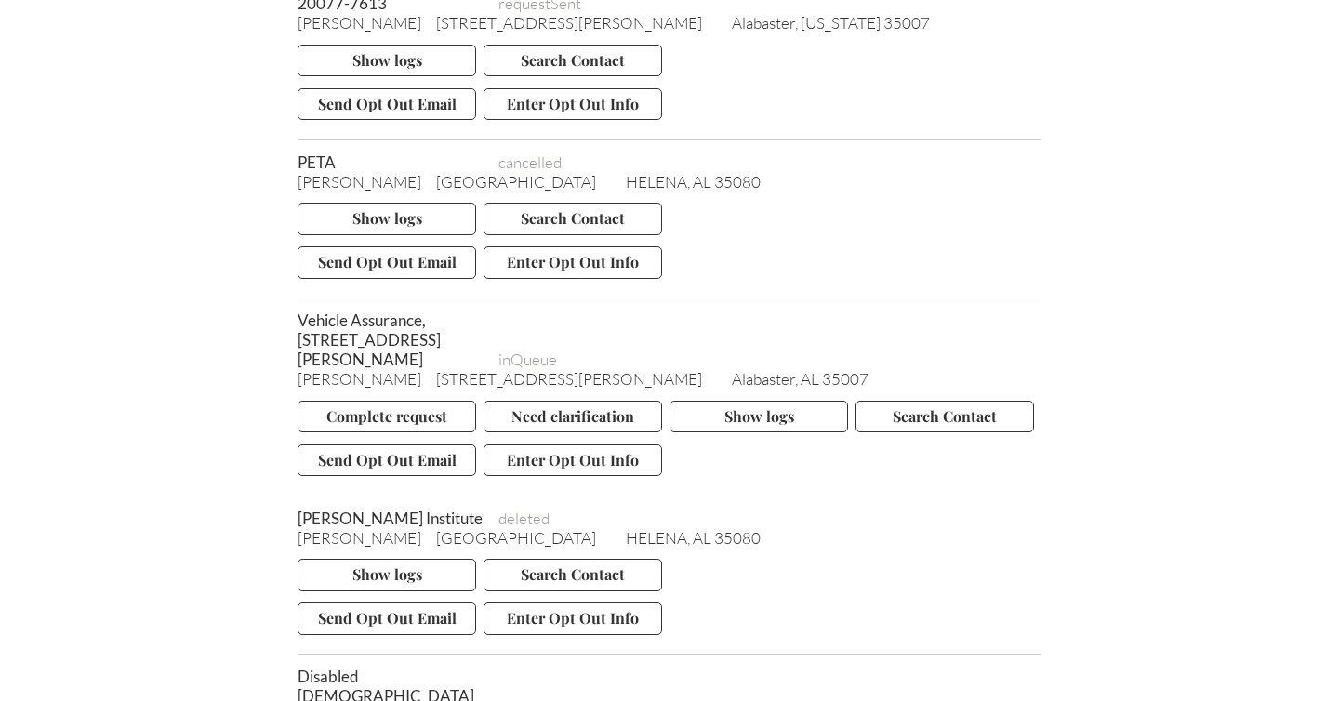
scroll to position [7551, 0]
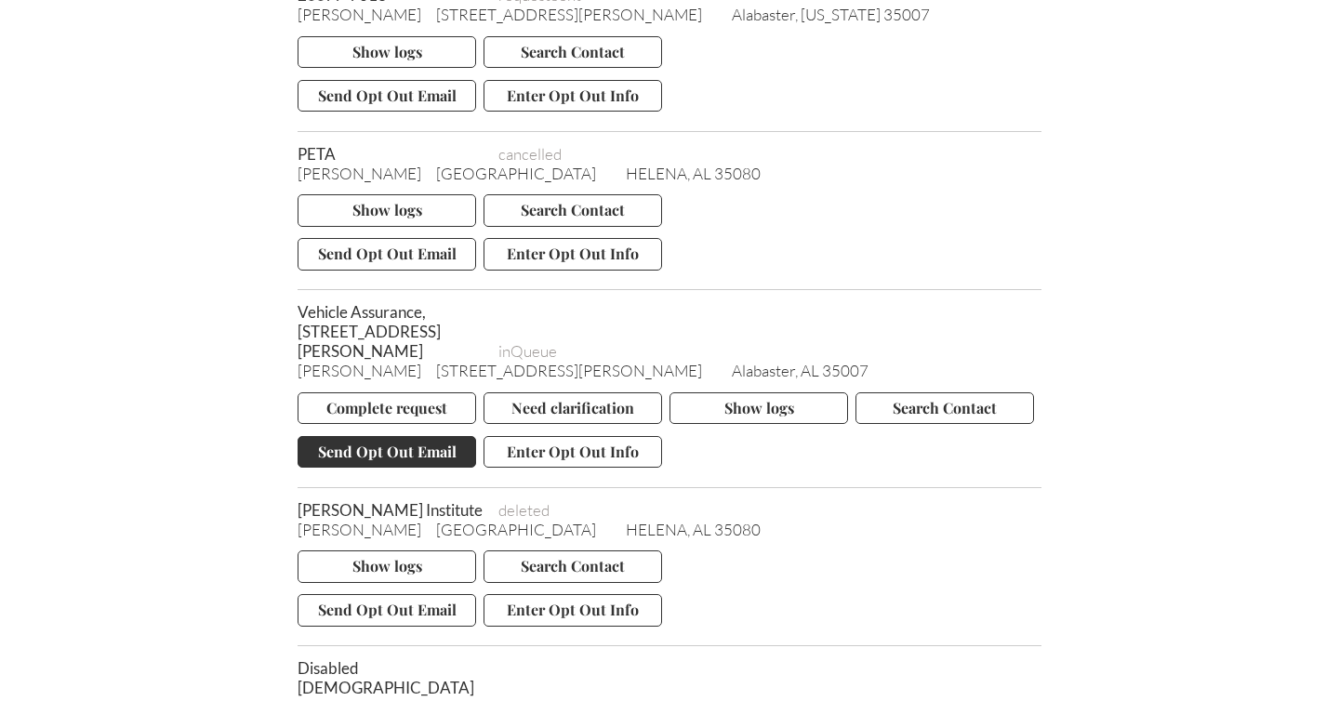
click at [375, 436] on button "Send Opt Out Email" at bounding box center [387, 452] width 179 height 32
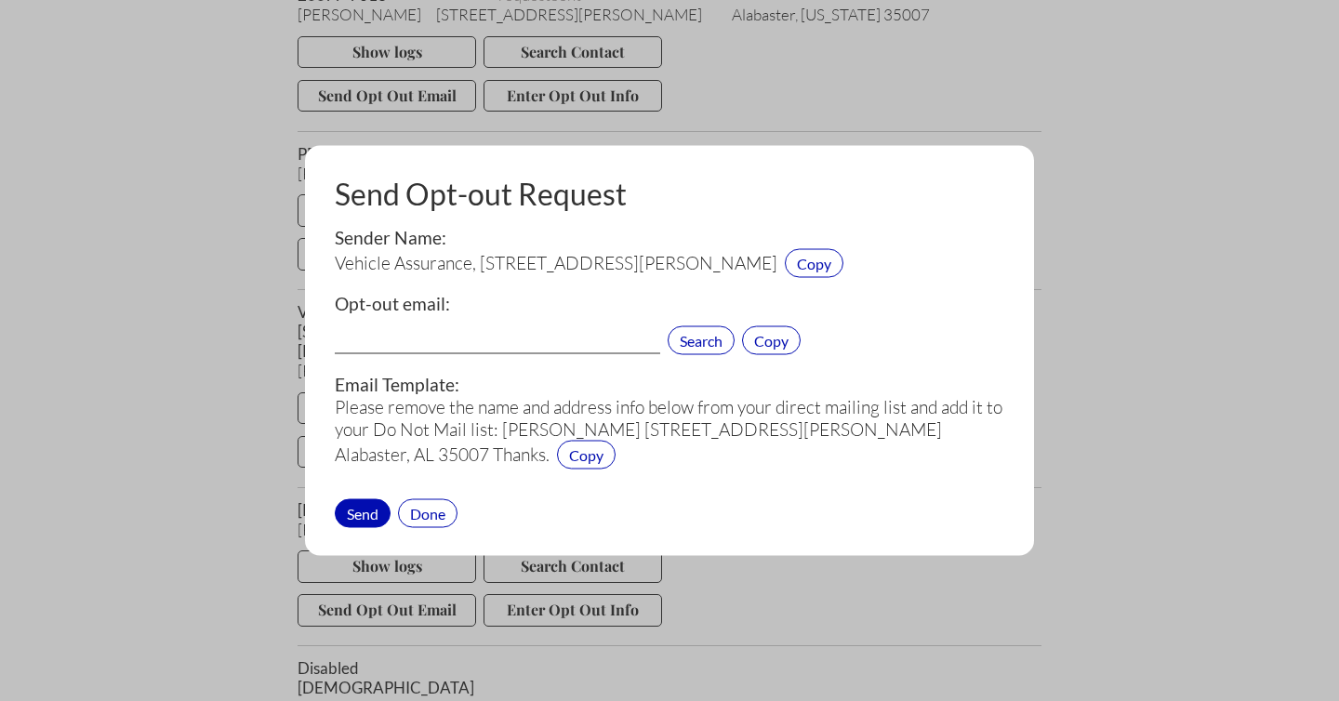
click at [355, 340] on input "text" at bounding box center [498, 342] width 326 height 24
paste input "[EMAIL_ADDRESS][DOMAIN_NAME]"
type input "[EMAIL_ADDRESS][DOMAIN_NAME]"
click at [359, 515] on div "Send" at bounding box center [363, 513] width 56 height 29
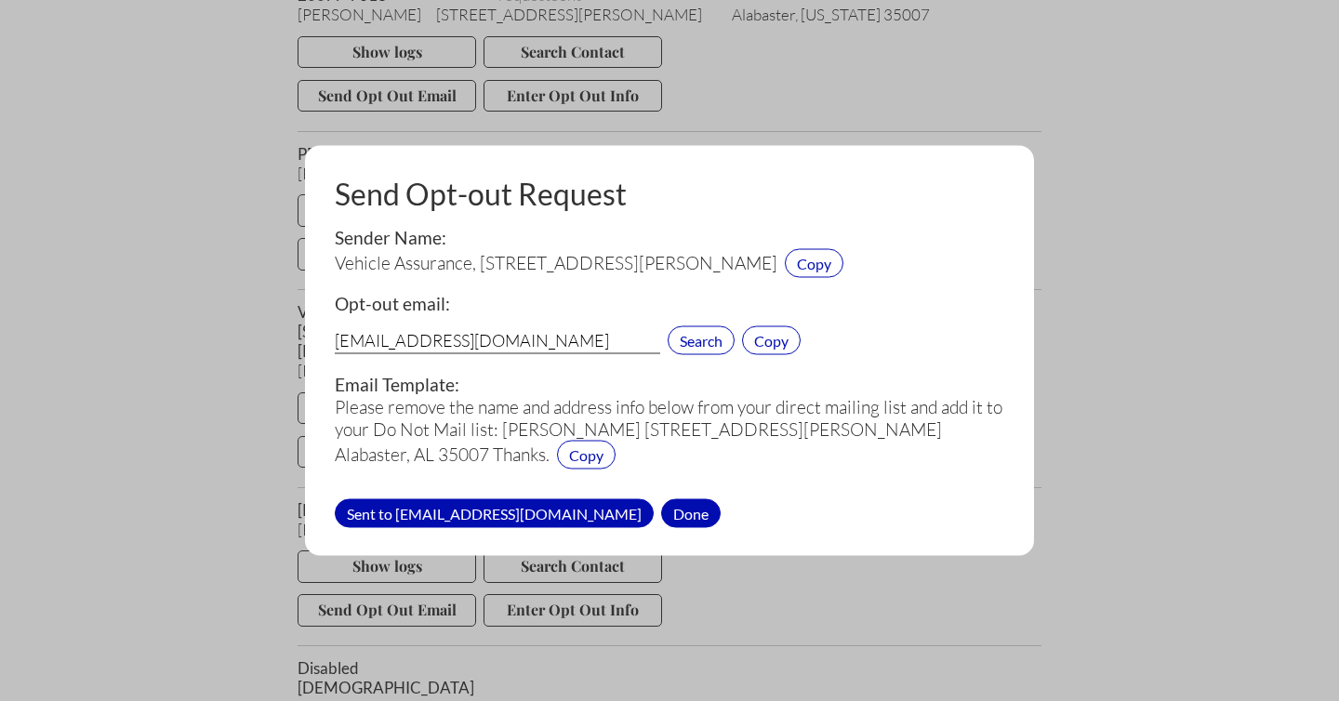
click at [661, 513] on div "Done" at bounding box center [691, 513] width 60 height 29
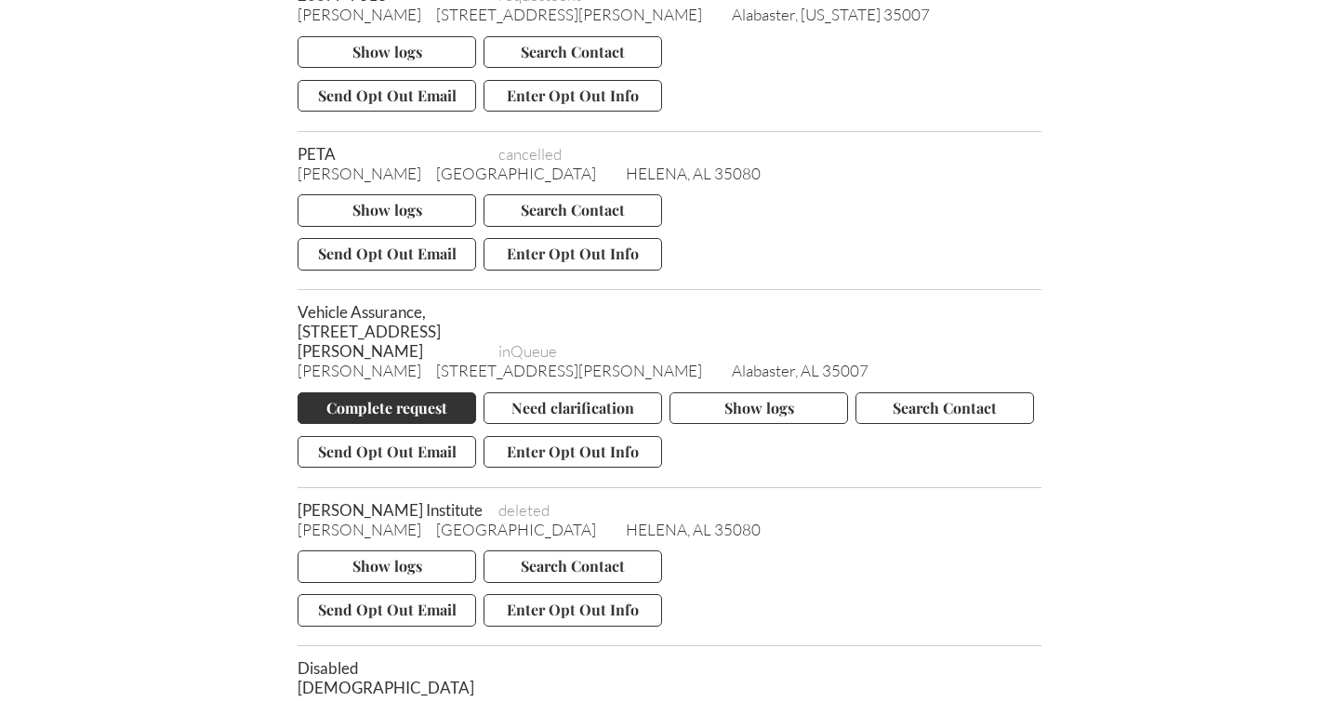
click at [389, 392] on button "Complete request" at bounding box center [387, 408] width 179 height 32
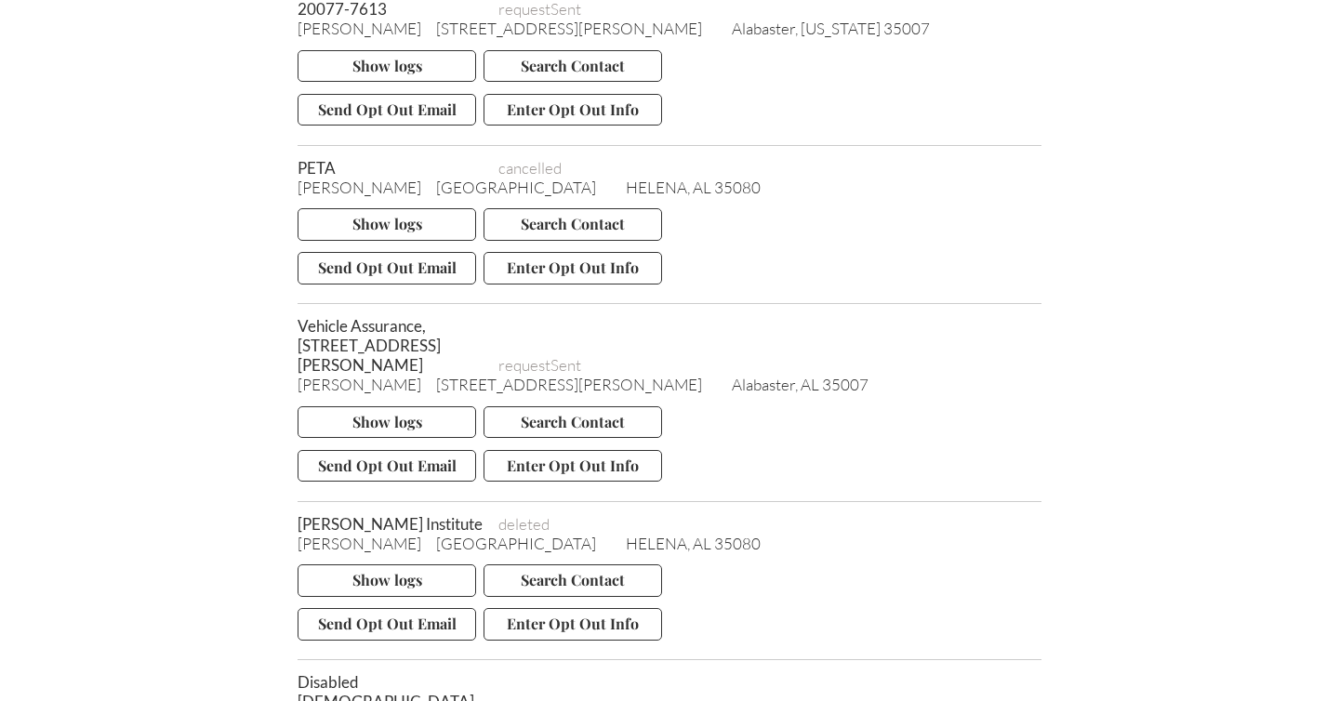
scroll to position [7529, 0]
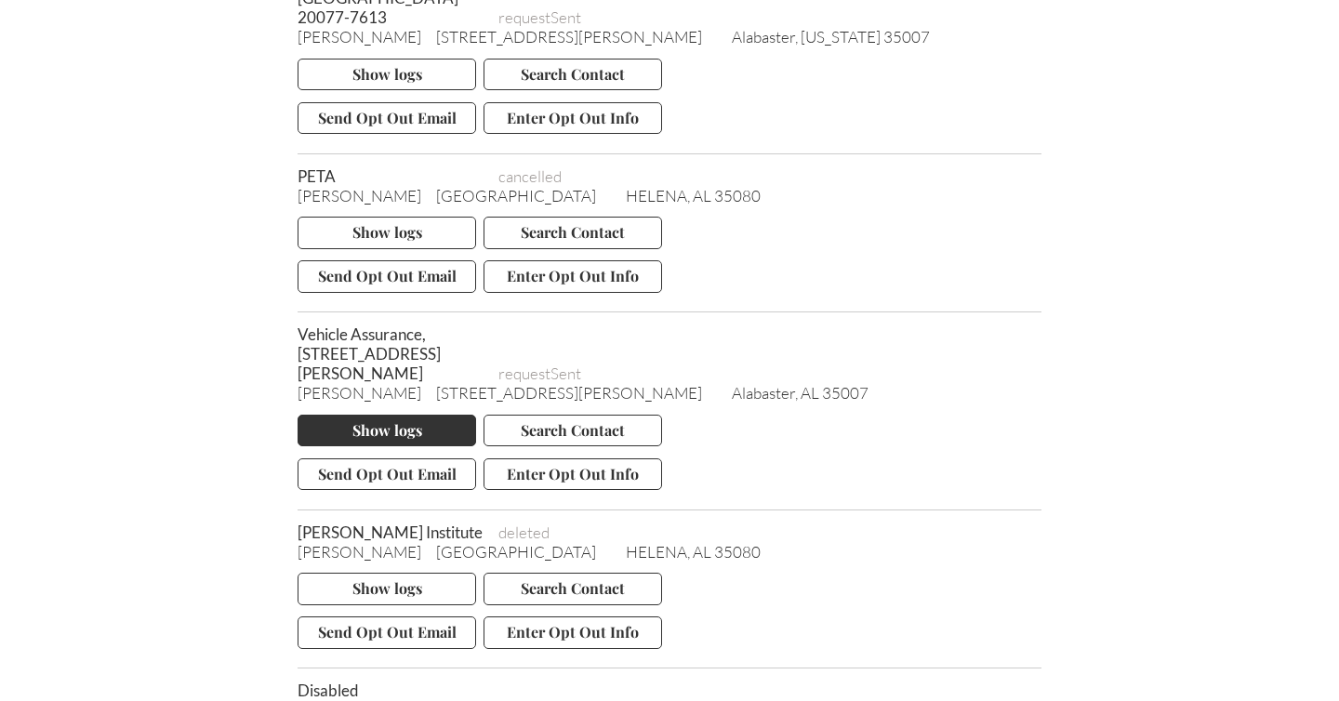
click at [401, 415] on button "Show logs" at bounding box center [387, 431] width 179 height 32
